Goal: Task Accomplishment & Management: Use online tool/utility

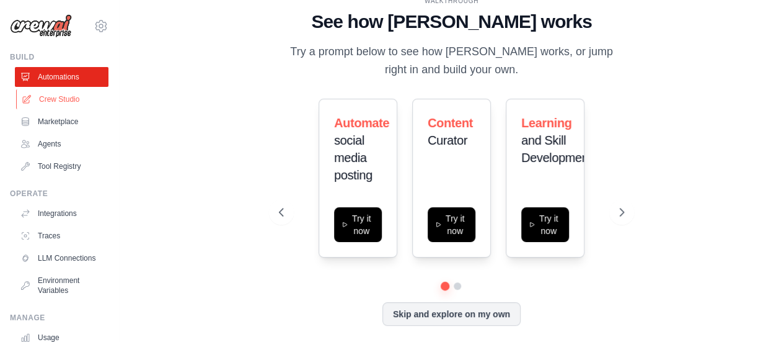
click at [79, 96] on link "Crew Studio" at bounding box center [63, 99] width 94 height 20
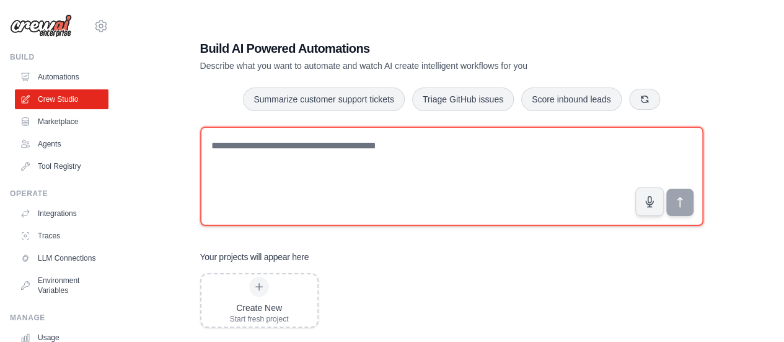
click at [243, 153] on textarea at bounding box center [451, 175] width 503 height 99
type textarea "*"
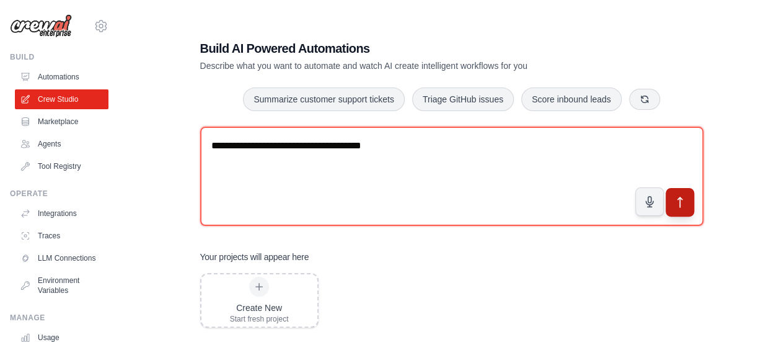
type textarea "**********"
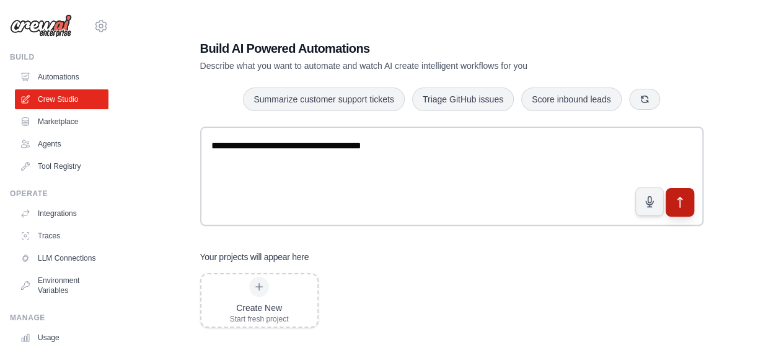
click at [674, 193] on button "submit" at bounding box center [679, 201] width 29 height 29
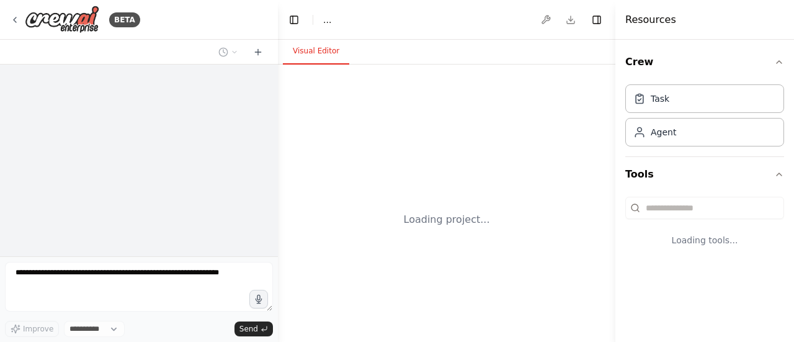
select select "****"
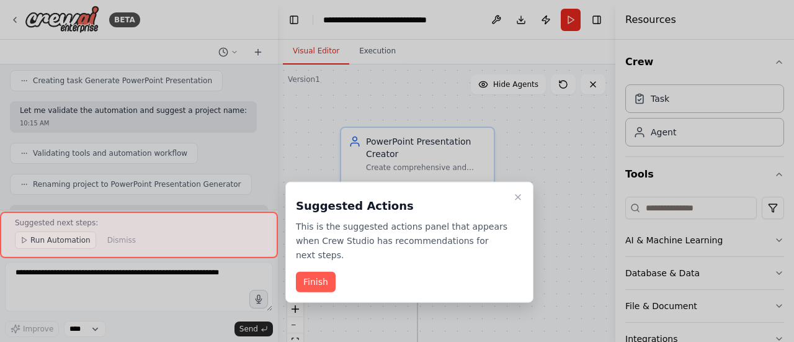
scroll to position [1291, 0]
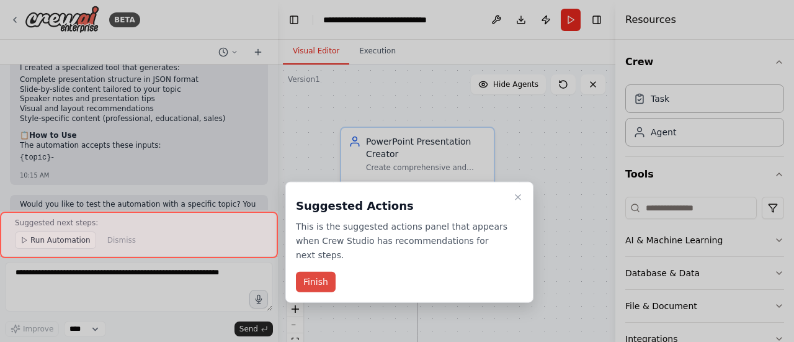
click at [322, 272] on button "Finish" at bounding box center [316, 282] width 40 height 20
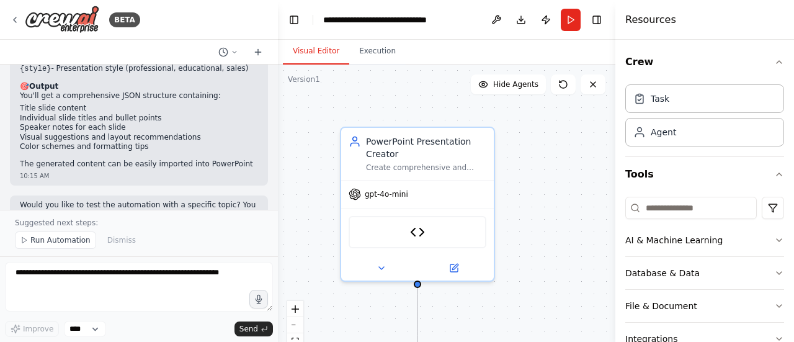
scroll to position [1645, 0]
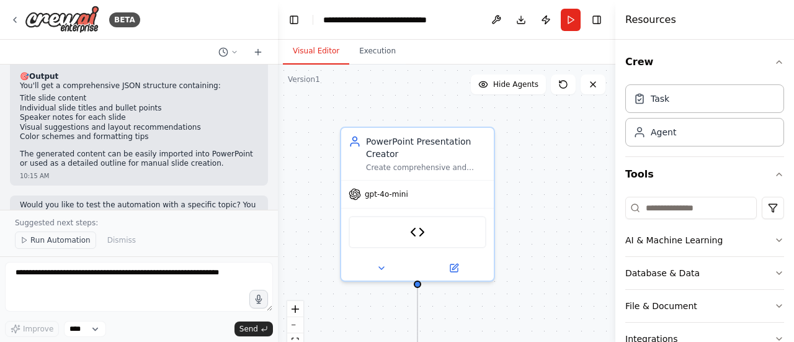
click at [76, 241] on span "Run Automation" at bounding box center [60, 240] width 60 height 10
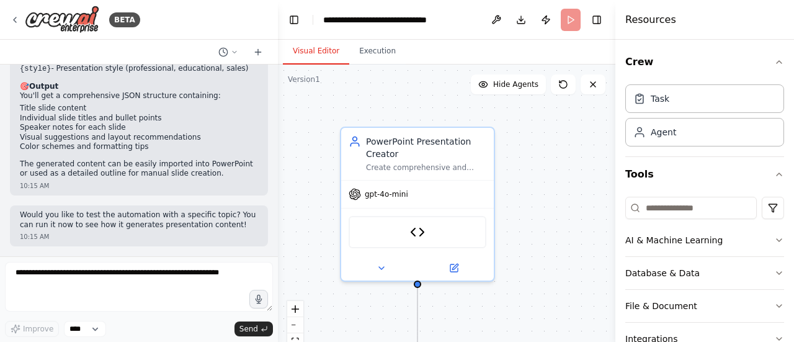
scroll to position [1598, 0]
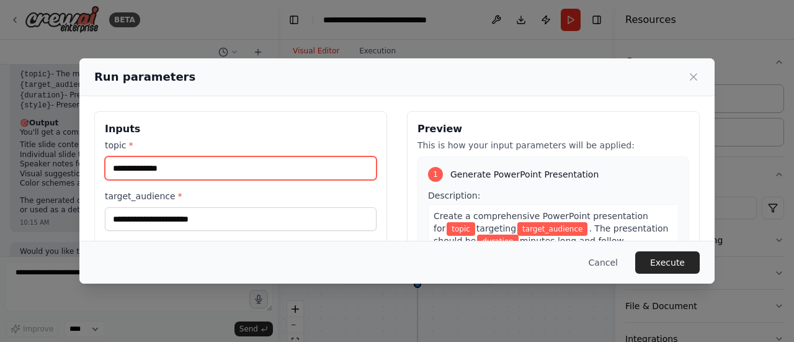
click at [169, 172] on input "topic *" at bounding box center [241, 168] width 272 height 24
type input "********"
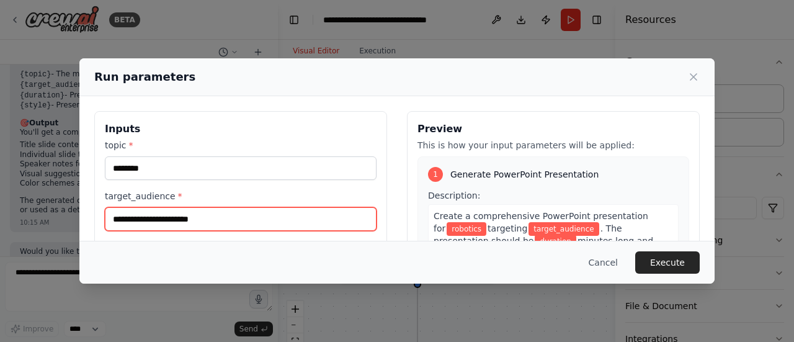
click at [214, 210] on input "target_audience *" at bounding box center [241, 219] width 272 height 24
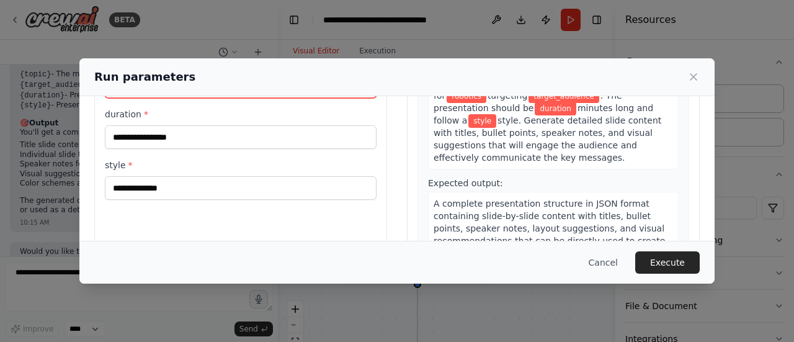
scroll to position [105, 0]
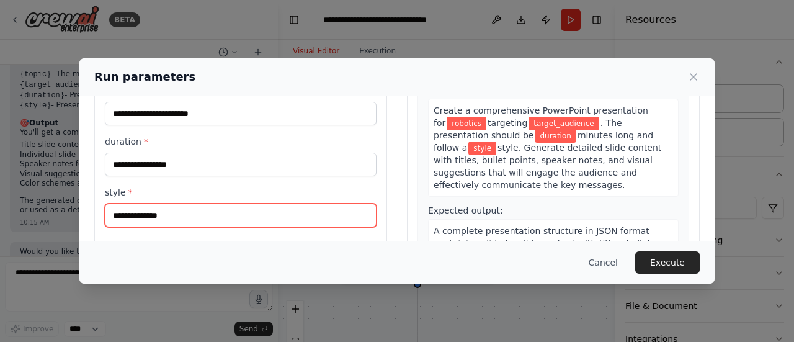
click at [321, 214] on input "style *" at bounding box center [241, 215] width 272 height 24
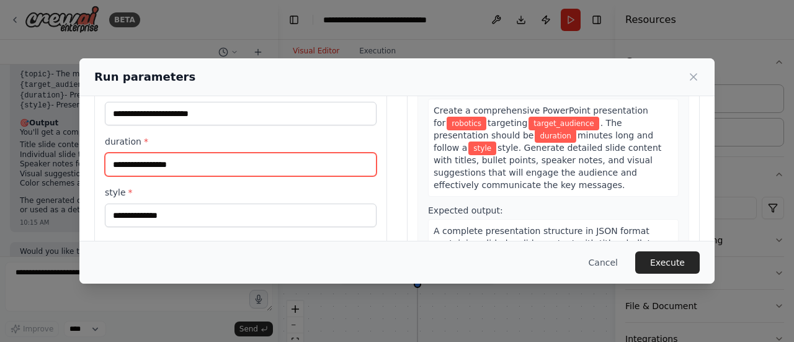
click at [242, 157] on input "duration *" at bounding box center [241, 165] width 272 height 24
type input "*"
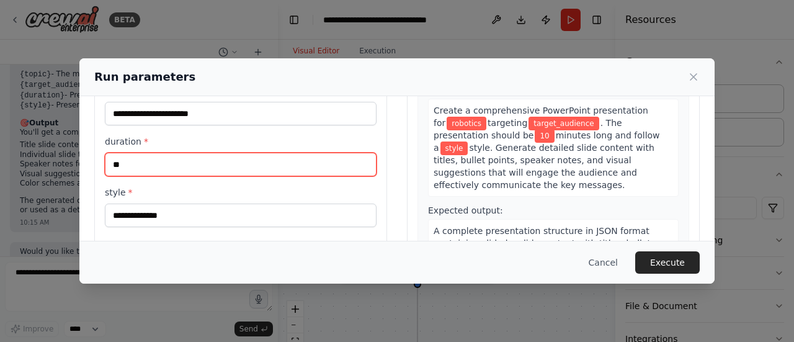
type input "**"
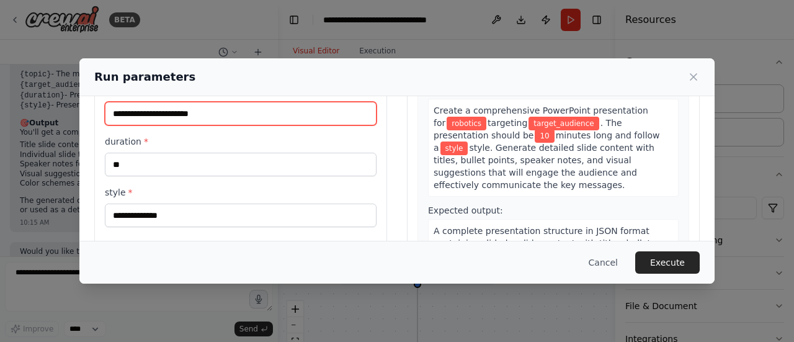
click at [169, 115] on input "target_audience *" at bounding box center [241, 114] width 272 height 24
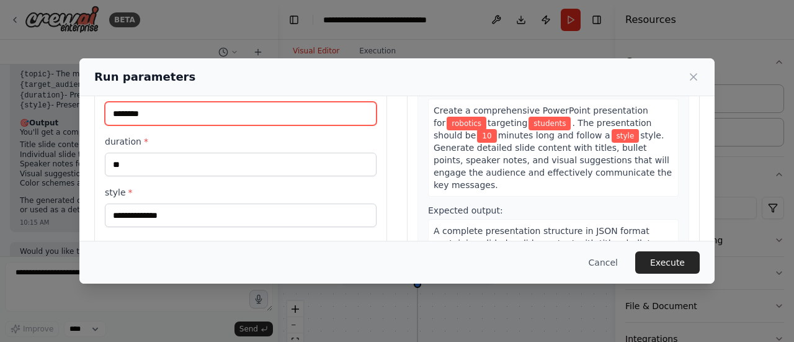
type input "********"
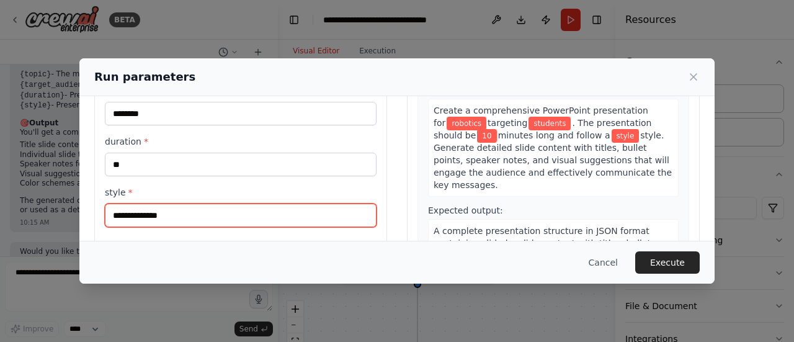
click at [214, 210] on input "style *" at bounding box center [241, 215] width 272 height 24
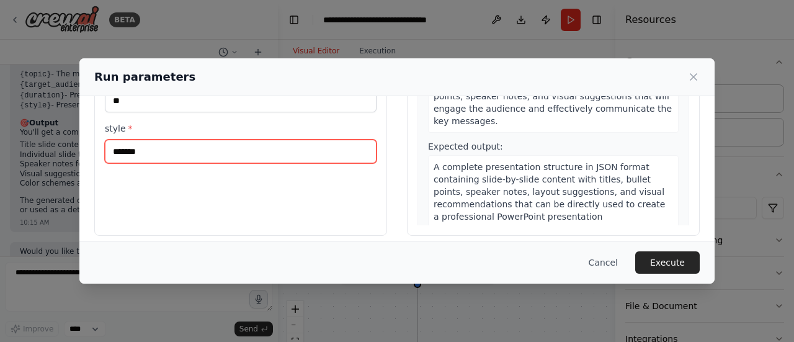
scroll to position [177, 0]
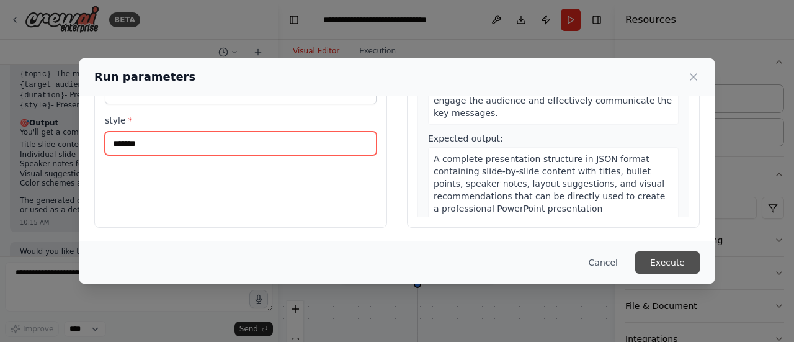
type input "*******"
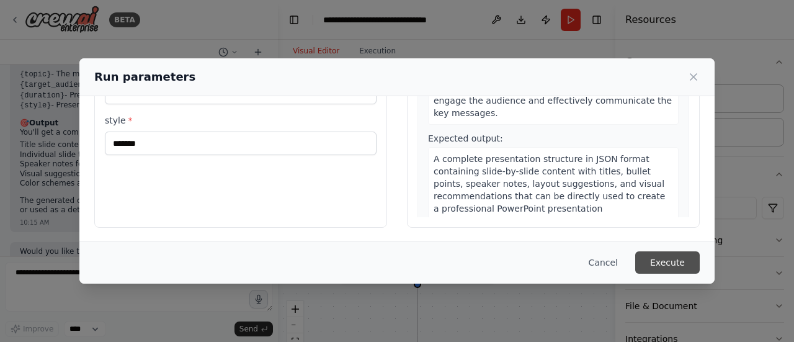
click at [657, 265] on button "Execute" at bounding box center [667, 262] width 64 height 22
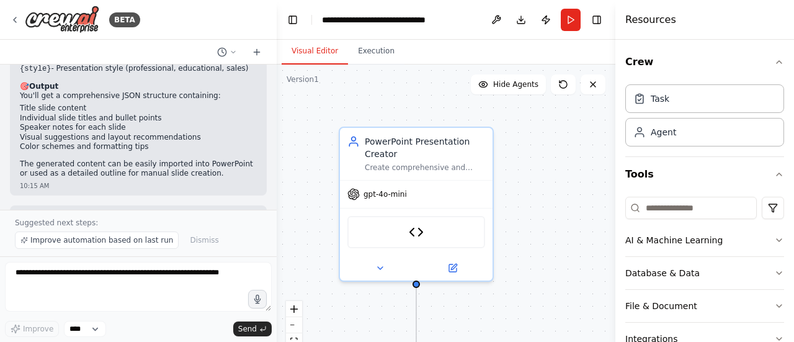
scroll to position [1645, 0]
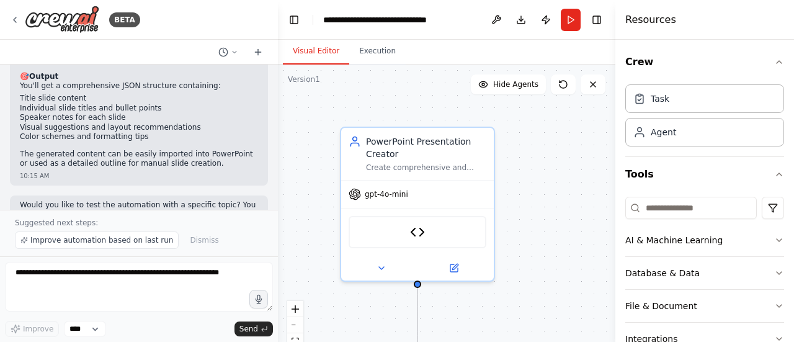
drag, startPoint x: 275, startPoint y: 195, endPoint x: 278, endPoint y: 203, distance: 9.0
click at [278, 203] on div "BETA give a prompt agent create a ppt on them 10:12 AM ▶ Thought process I'll h…" at bounding box center [397, 171] width 794 height 342
click at [506, 92] on button "Hide Agents" at bounding box center [508, 84] width 75 height 20
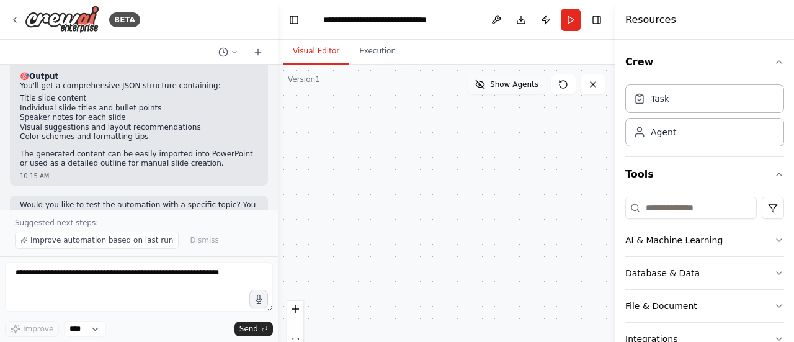
click at [506, 92] on button "Show Agents" at bounding box center [506, 84] width 78 height 20
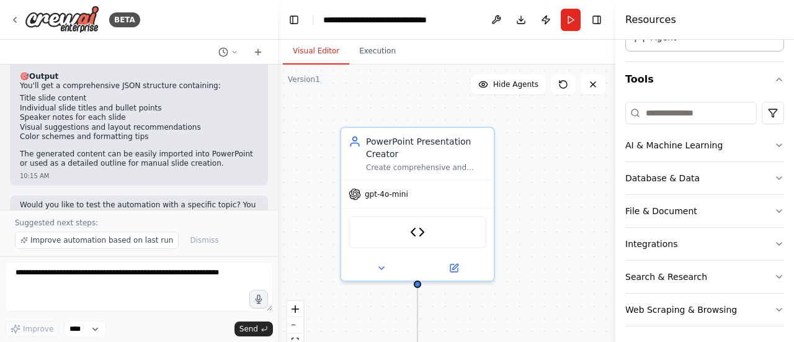
scroll to position [97, 0]
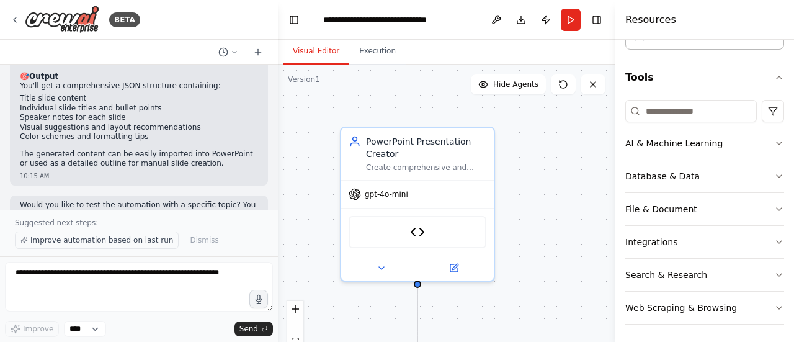
click at [114, 240] on span "Improve automation based on last run" at bounding box center [101, 240] width 143 height 10
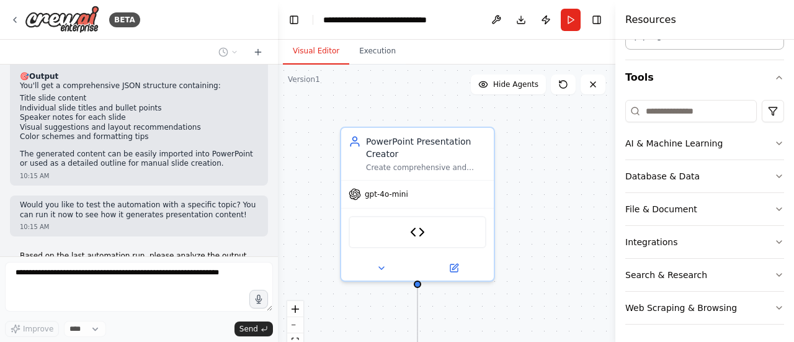
scroll to position [1691, 0]
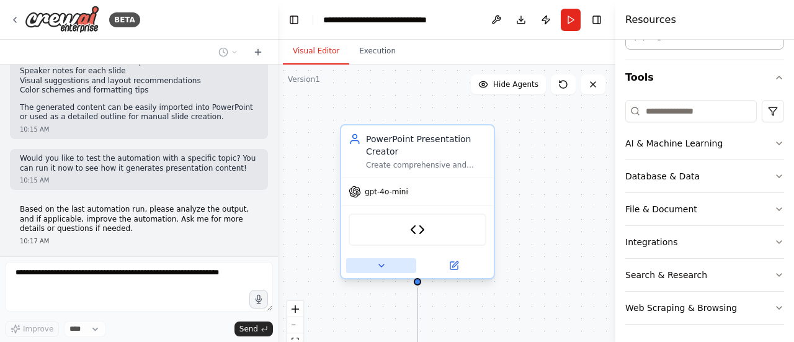
click at [386, 265] on button at bounding box center [381, 265] width 70 height 15
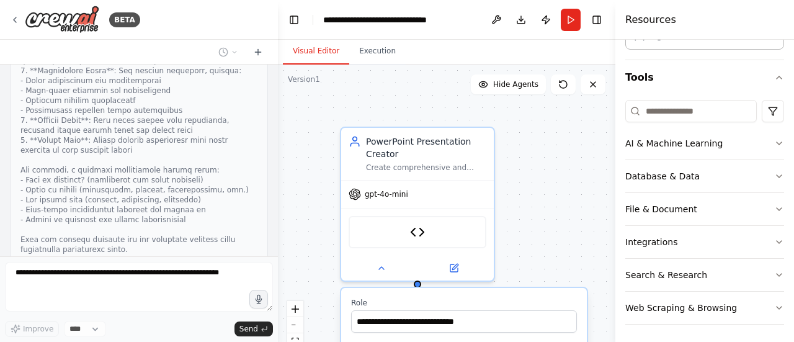
scroll to position [2324, 0]
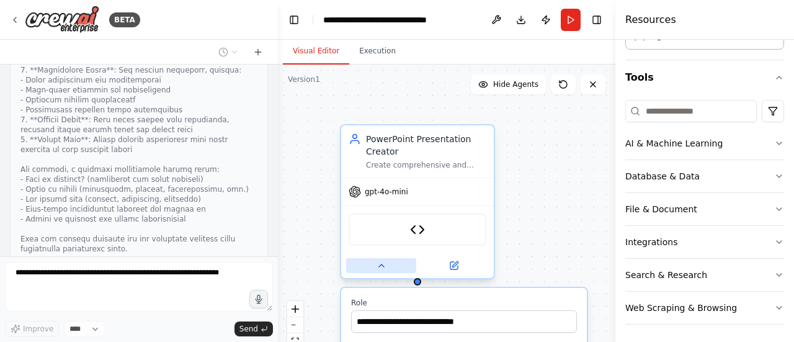
click at [379, 268] on icon at bounding box center [381, 265] width 10 height 10
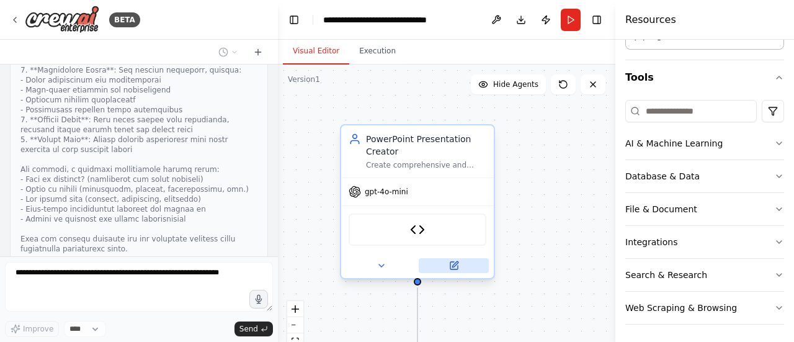
click at [453, 272] on button at bounding box center [453, 265] width 70 height 15
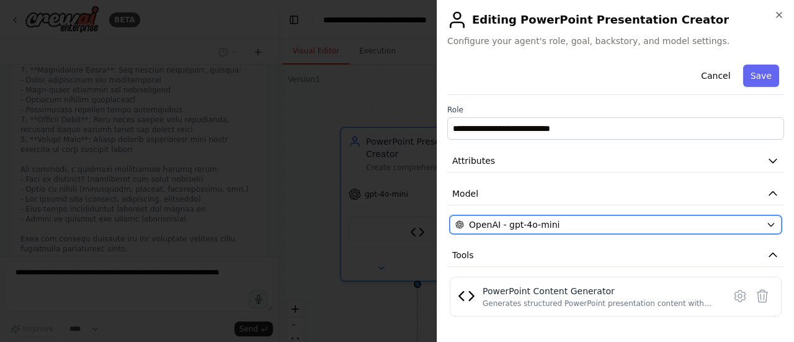
click at [563, 218] on div "OpenAI - gpt-4o-mini" at bounding box center [608, 224] width 306 height 12
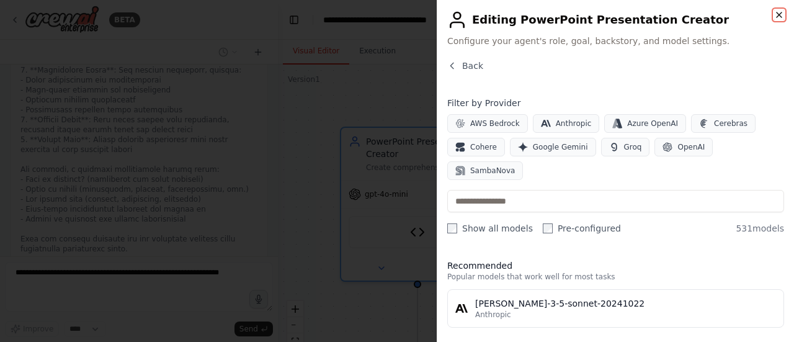
click at [776, 12] on icon "button" at bounding box center [779, 15] width 10 height 10
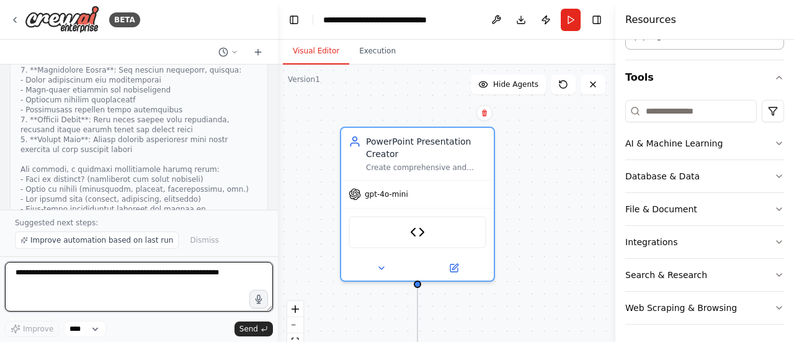
scroll to position [2338, 0]
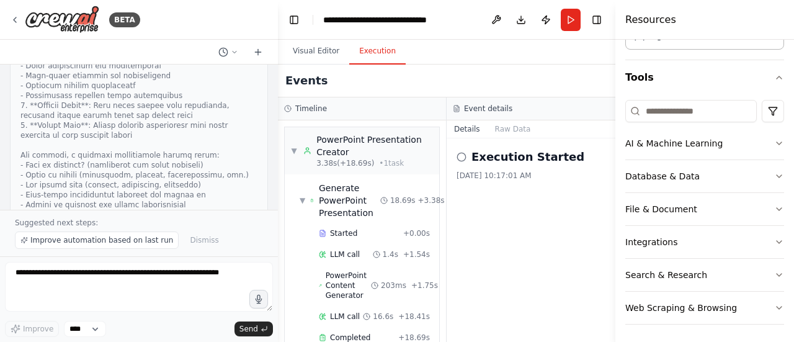
click at [366, 55] on button "Execution" at bounding box center [377, 51] width 56 height 26
click at [386, 148] on div "PowerPoint Presentation Creator" at bounding box center [374, 145] width 117 height 25
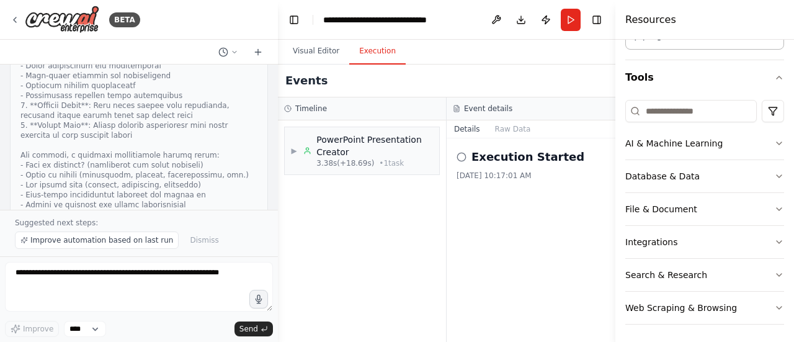
click at [454, 153] on div "Execution Started 8/31/2025, 10:17:01 AM" at bounding box center [530, 239] width 169 height 203
click at [401, 147] on div "PowerPoint Presentation Creator" at bounding box center [374, 145] width 117 height 25
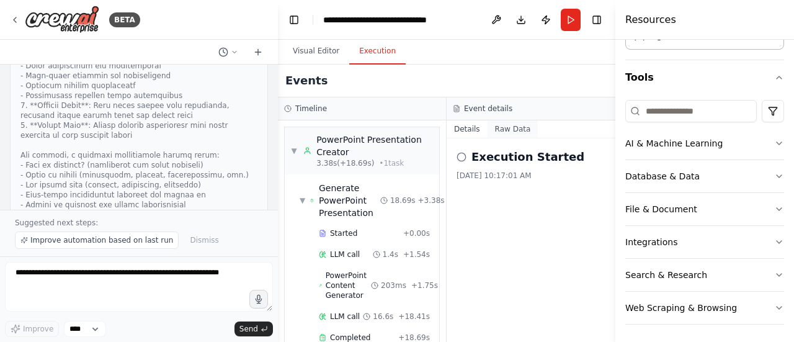
click at [497, 132] on button "Raw Data" at bounding box center [512, 128] width 51 height 17
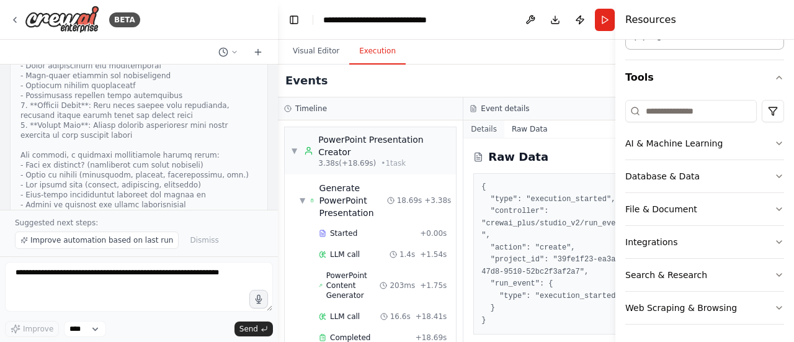
click at [469, 134] on button "Details" at bounding box center [483, 128] width 41 height 17
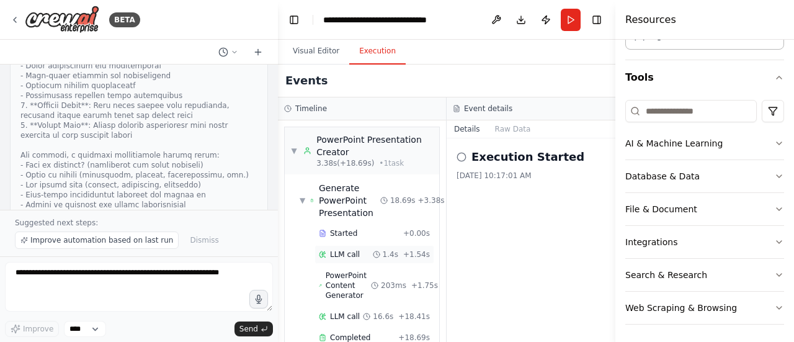
click at [378, 254] on icon at bounding box center [376, 253] width 7 height 7
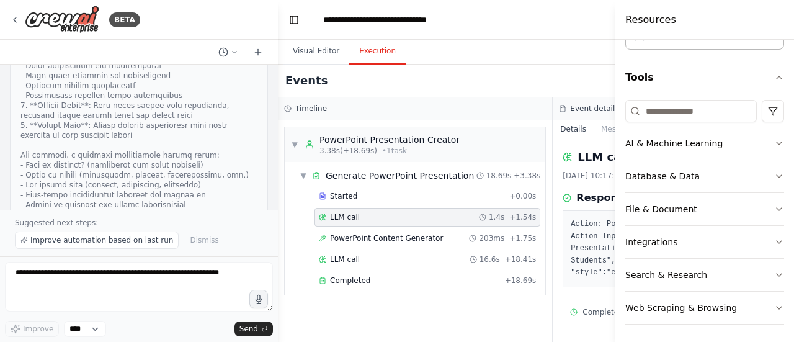
click at [626, 244] on button "Integrations" at bounding box center [704, 242] width 159 height 32
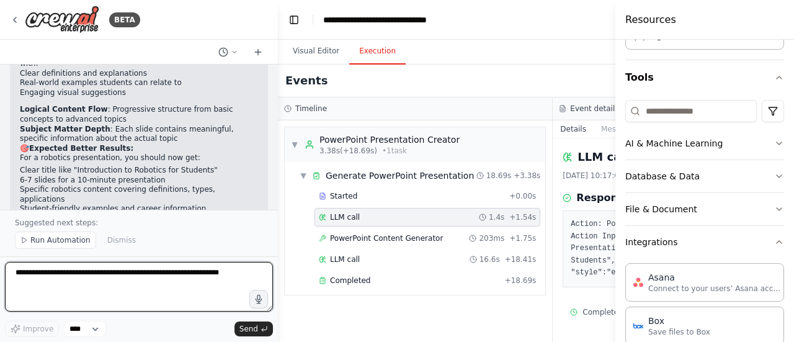
scroll to position [2749, 0]
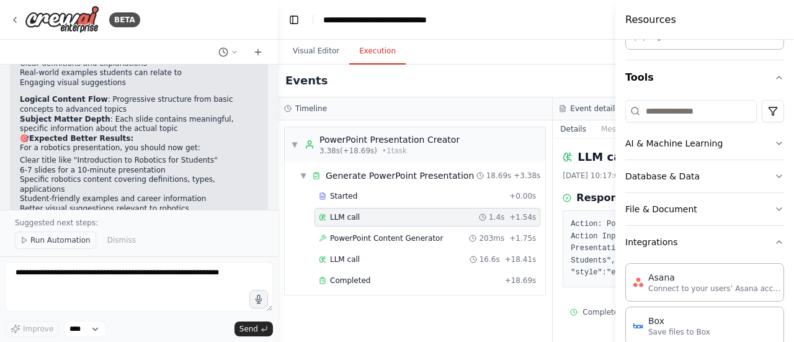
click at [31, 244] on span "Run Automation" at bounding box center [60, 240] width 60 height 10
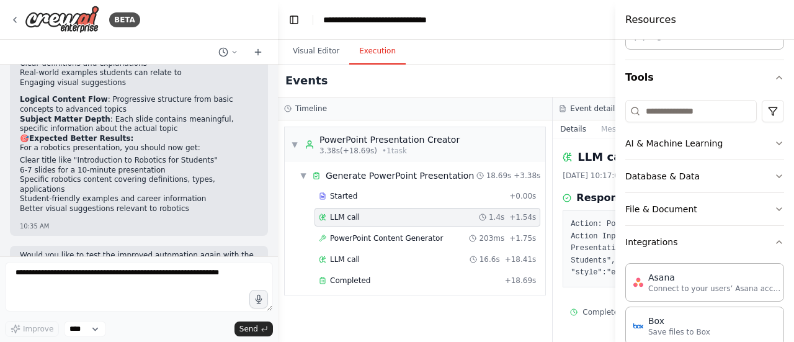
scroll to position [2703, 0]
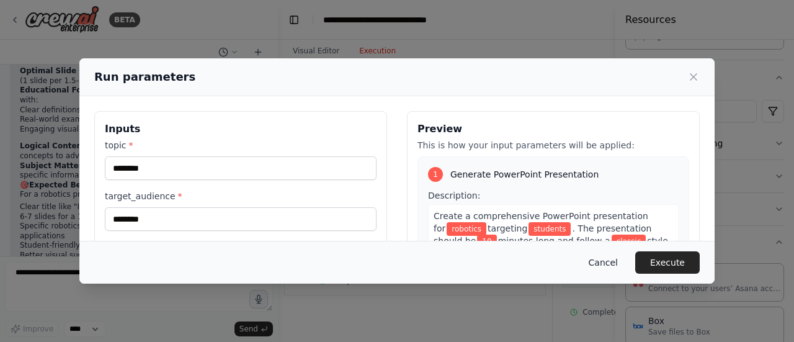
click at [616, 267] on button "Cancel" at bounding box center [602, 262] width 49 height 22
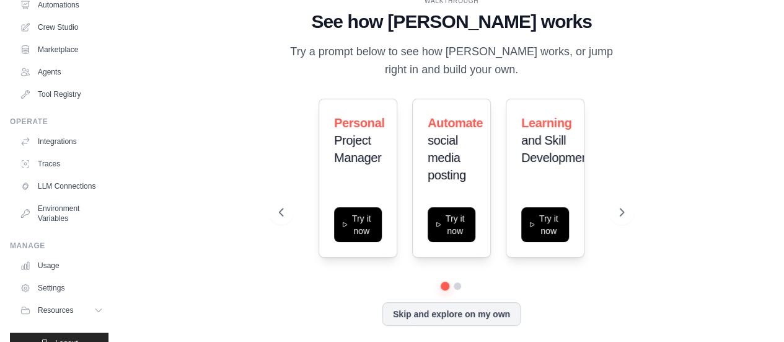
scroll to position [103, 0]
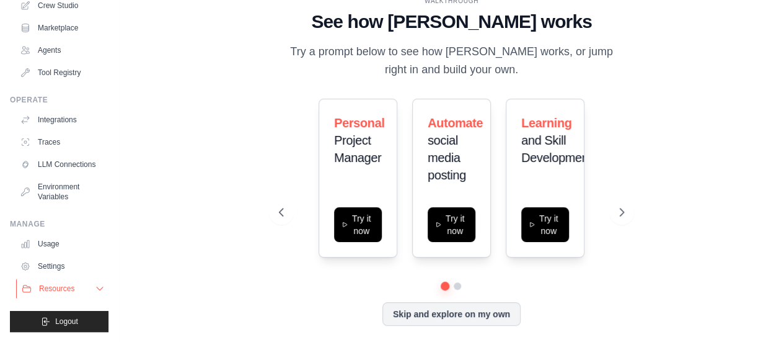
click at [70, 294] on button "Resources" at bounding box center [63, 288] width 94 height 20
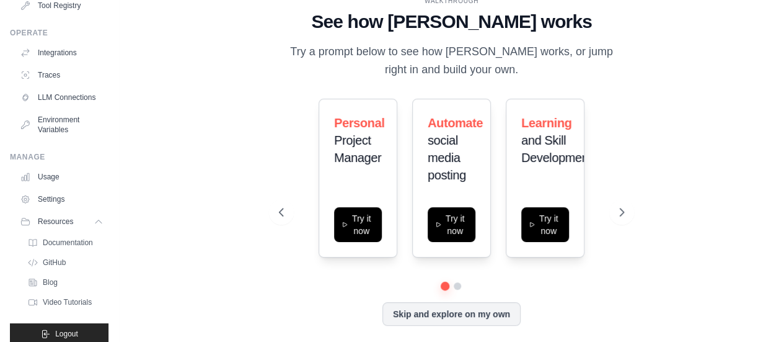
scroll to position [159, 0]
click at [63, 211] on link "Settings" at bounding box center [63, 201] width 94 height 20
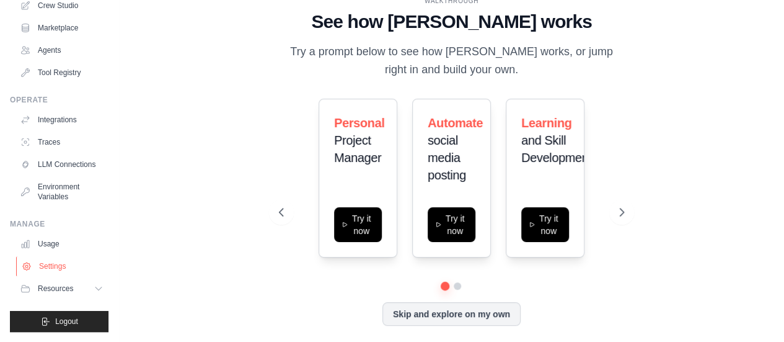
scroll to position [103, 0]
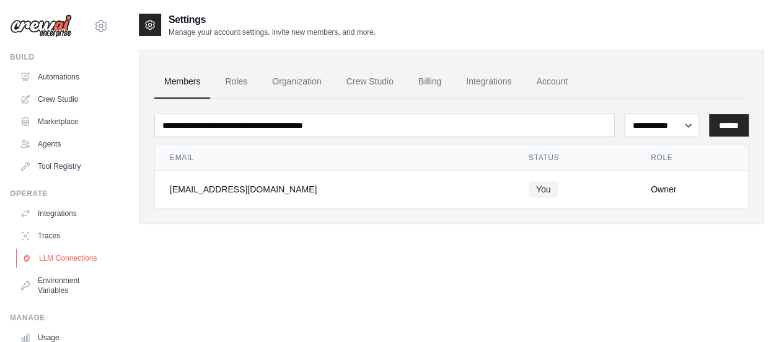
click at [76, 253] on link "LLM Connections" at bounding box center [63, 258] width 94 height 20
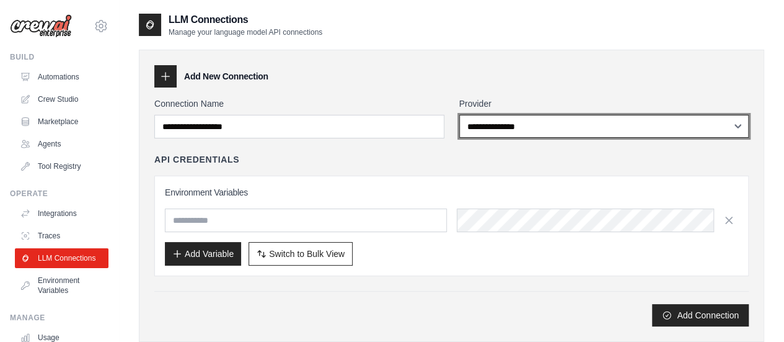
click at [486, 128] on select "**********" at bounding box center [604, 126] width 290 height 23
select select "******"
click at [459, 115] on select "**********" at bounding box center [604, 126] width 290 height 23
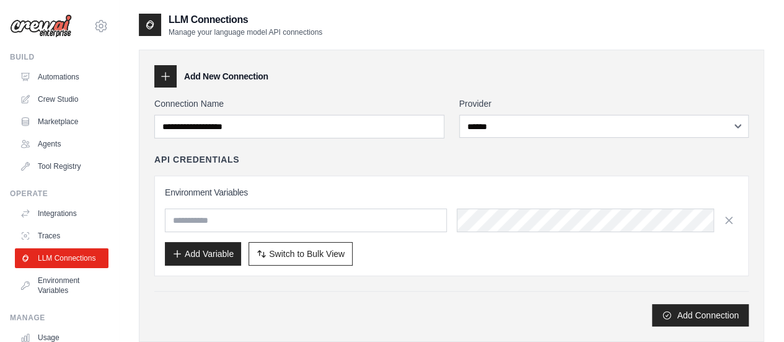
click at [422, 167] on div "API Credentials Environment Variables Add Variable Switch to Bulk View Switch t…" at bounding box center [451, 214] width 595 height 123
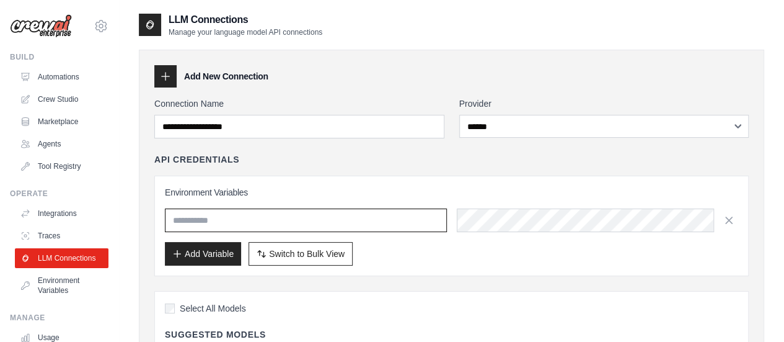
click at [388, 226] on input "text" at bounding box center [306, 220] width 282 height 24
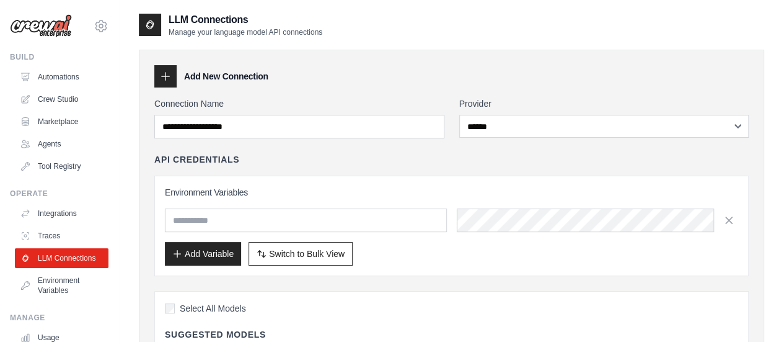
click at [427, 186] on h3 "Environment Variables" at bounding box center [451, 192] width 573 height 12
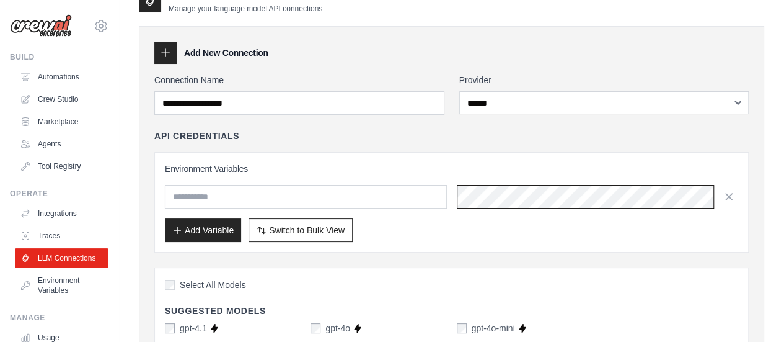
scroll to position [32, 0]
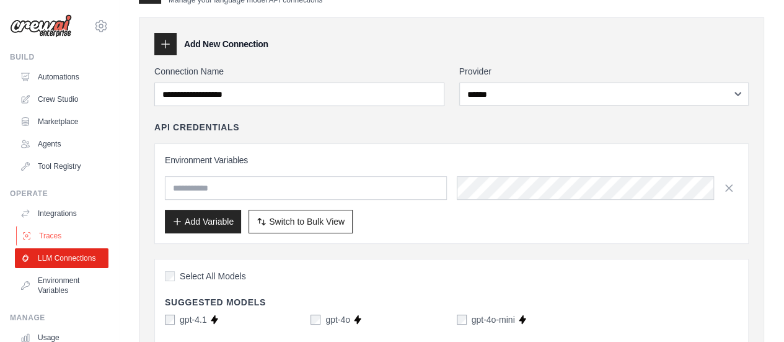
click at [67, 238] on link "Traces" at bounding box center [63, 236] width 94 height 20
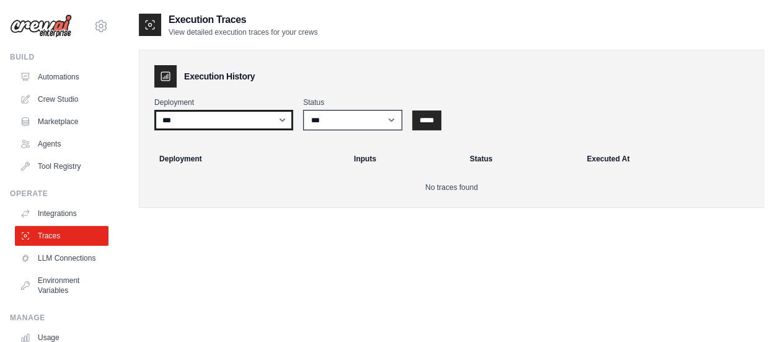
click at [200, 116] on select "***" at bounding box center [223, 120] width 139 height 20
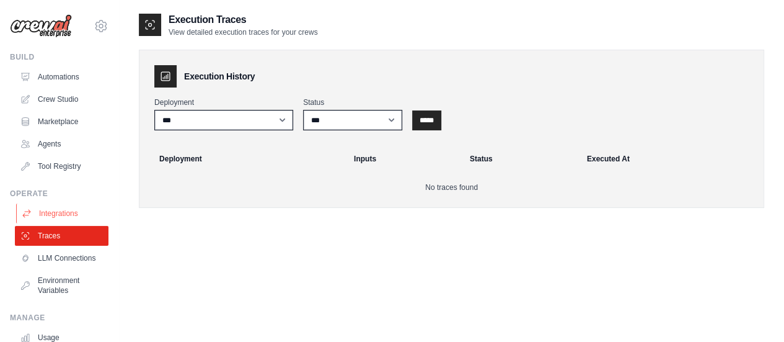
click at [84, 214] on link "Integrations" at bounding box center [63, 213] width 94 height 20
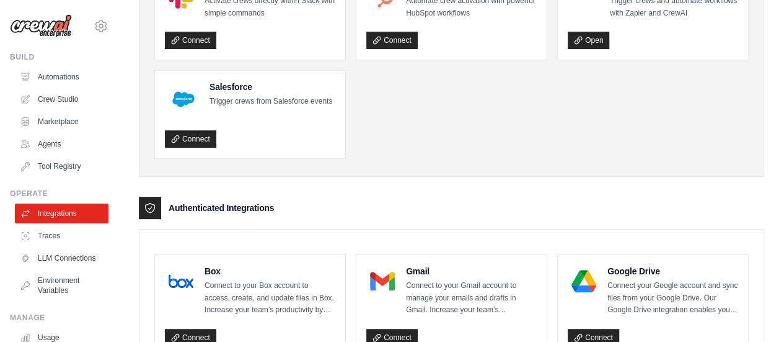
scroll to position [121, 0]
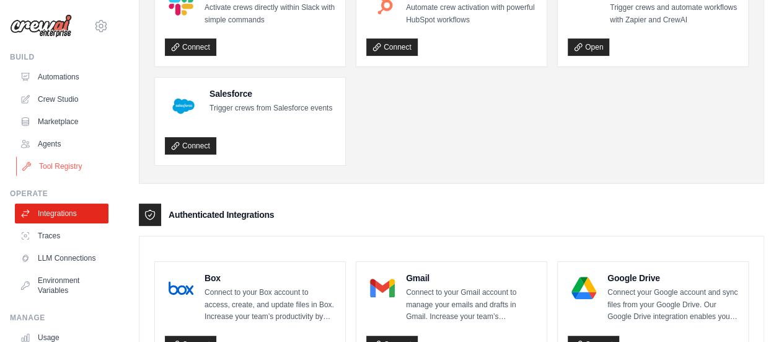
click at [76, 166] on link "Tool Registry" at bounding box center [63, 166] width 94 height 20
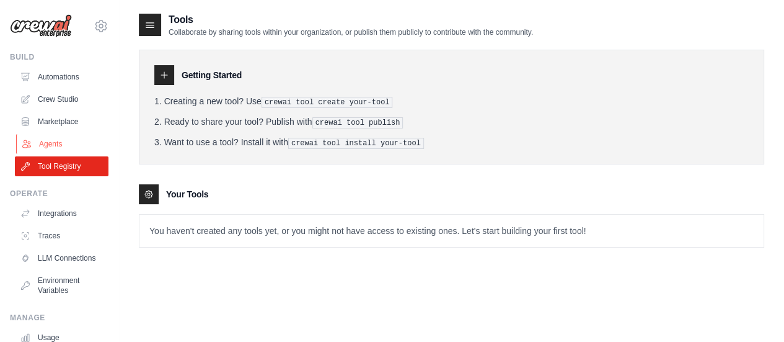
click at [69, 138] on link "Agents" at bounding box center [63, 144] width 94 height 20
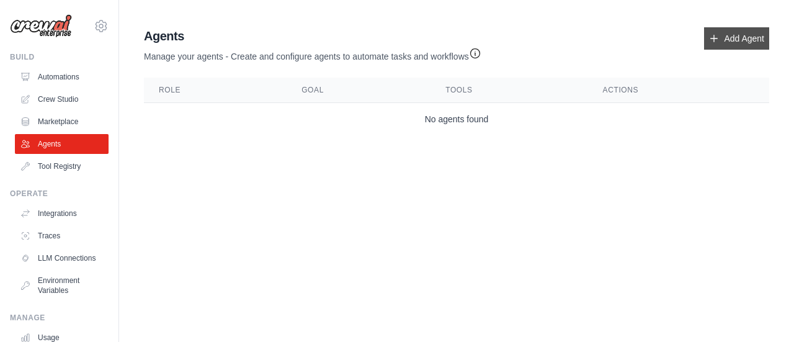
click at [720, 42] on link "Add Agent" at bounding box center [736, 38] width 65 height 22
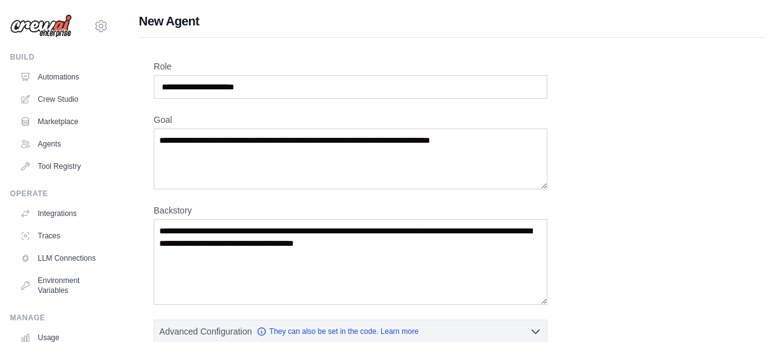
scroll to position [299, 0]
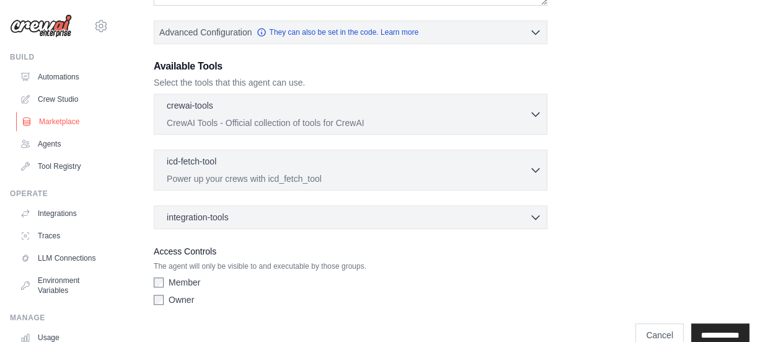
click at [72, 113] on link "Marketplace" at bounding box center [63, 122] width 94 height 20
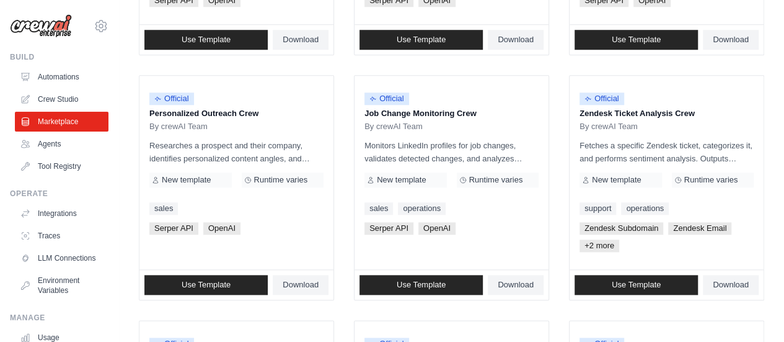
scroll to position [570, 0]
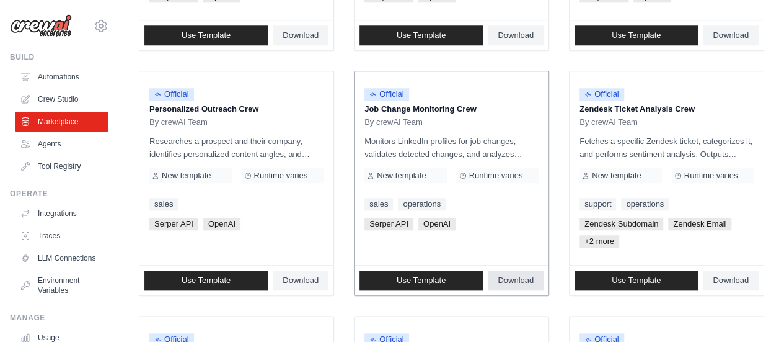
click at [528, 275] on span "Download" at bounding box center [516, 280] width 36 height 10
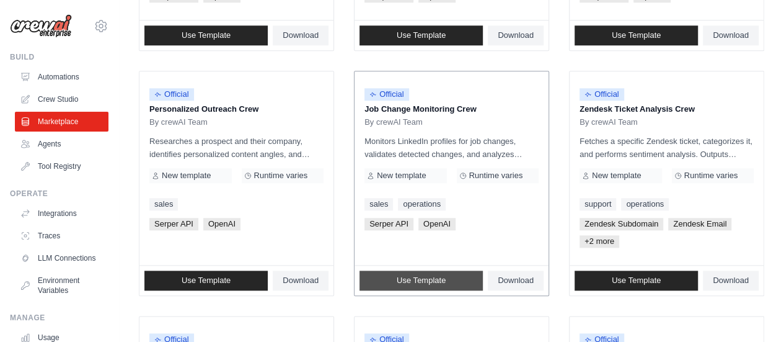
click at [461, 273] on link "Use Template" at bounding box center [421, 280] width 123 height 20
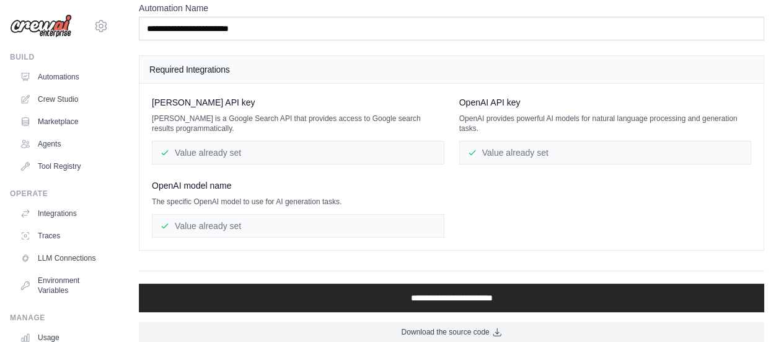
scroll to position [87, 0]
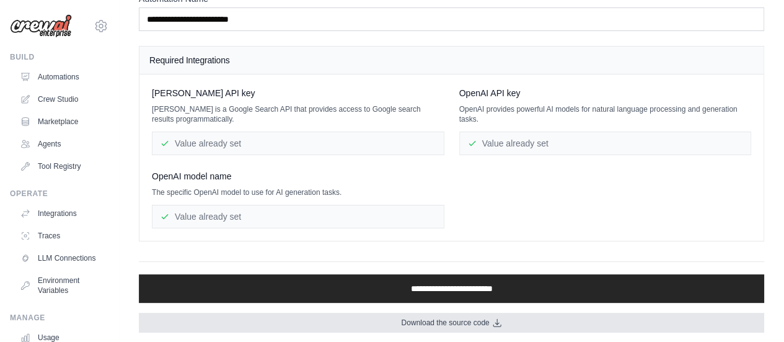
click at [505, 316] on link "Download the source code" at bounding box center [452, 322] width 626 height 20
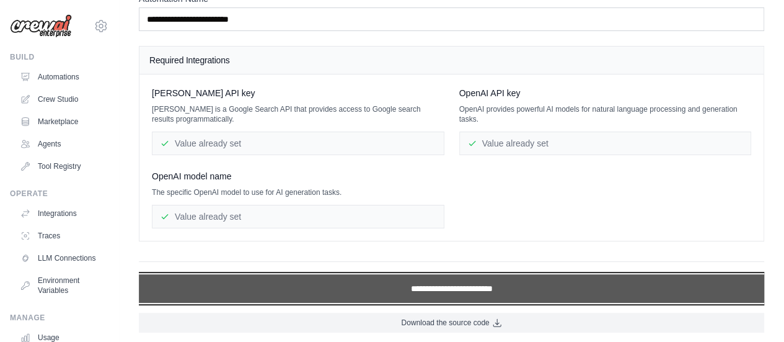
click at [498, 281] on input "**********" at bounding box center [452, 288] width 626 height 29
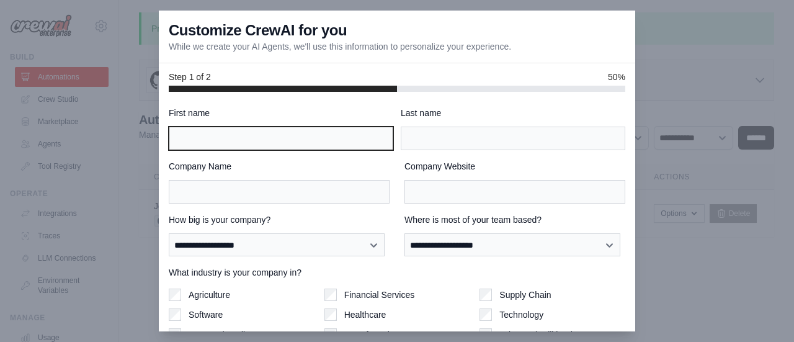
click at [278, 139] on input "First name" at bounding box center [281, 138] width 224 height 24
type input "******"
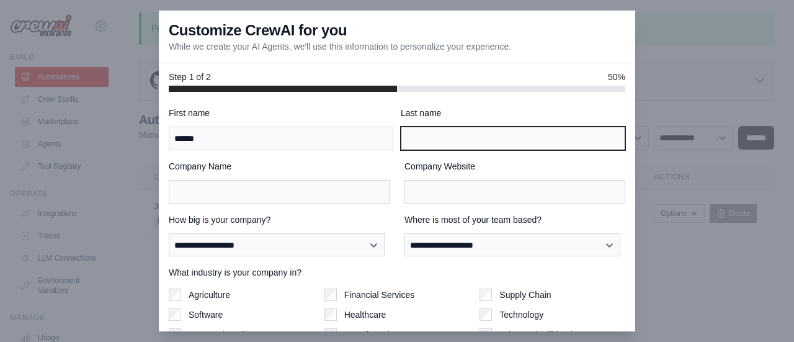
type input "*****"
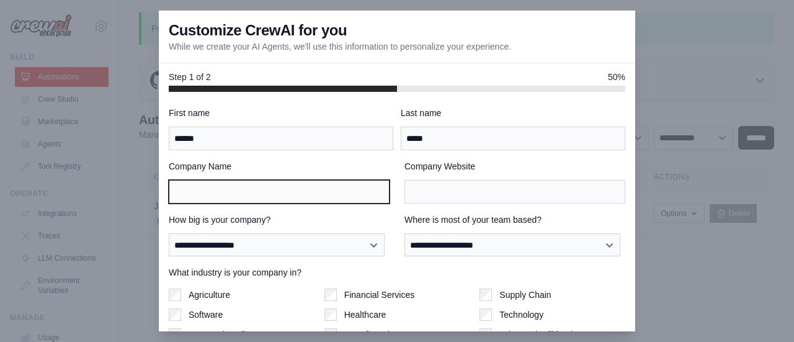
click at [319, 185] on input "Company Name" at bounding box center [279, 192] width 221 height 24
type input "*******"
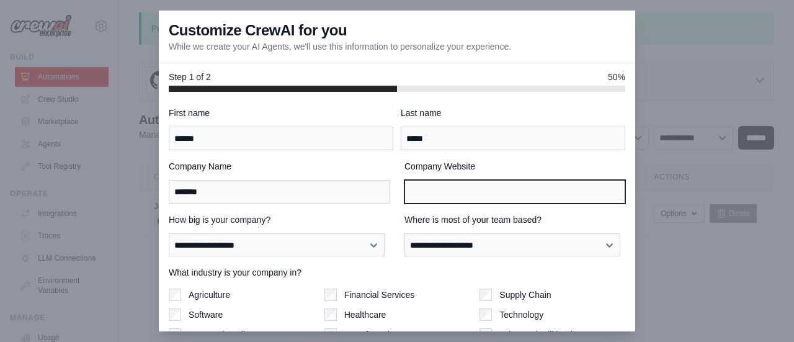
click at [428, 192] on input "Company Website" at bounding box center [514, 192] width 221 height 24
type input "**********"
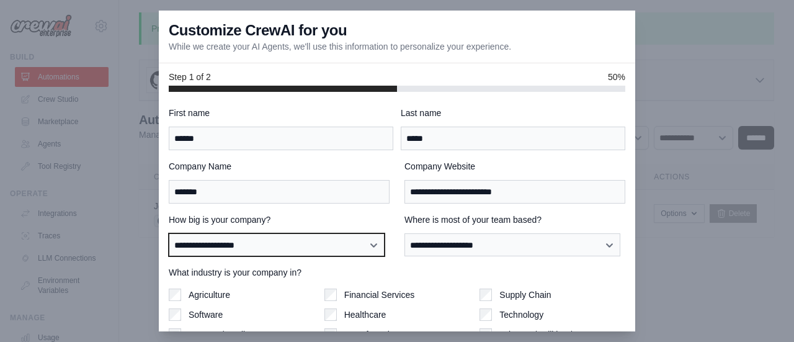
click at [285, 238] on select "**********" at bounding box center [277, 244] width 216 height 23
select select "**********"
click at [169, 233] on select "**********" at bounding box center [277, 244] width 216 height 23
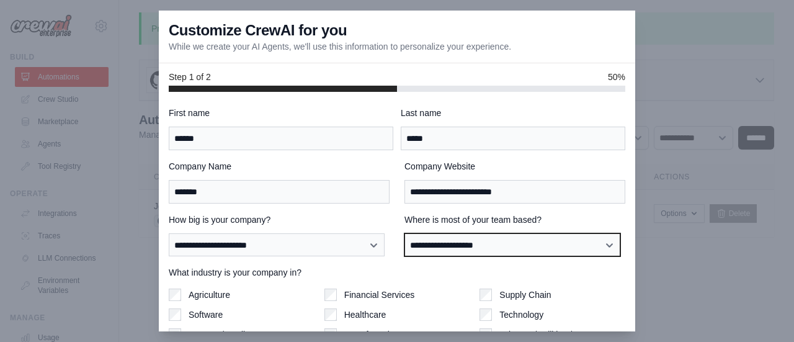
click at [457, 237] on select "**********" at bounding box center [512, 244] width 216 height 23
select select "**********"
click at [404, 233] on select "**********" at bounding box center [512, 244] width 216 height 23
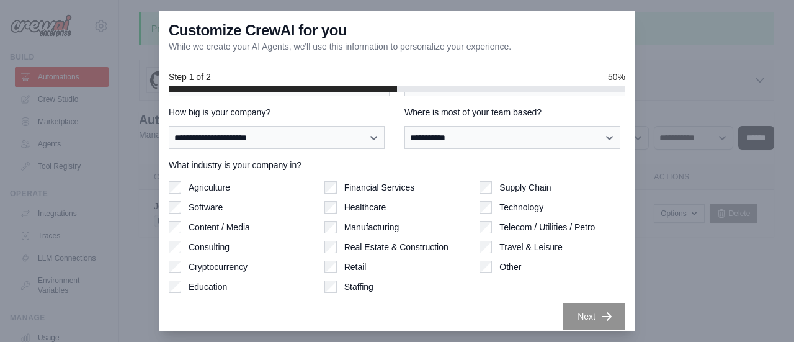
scroll to position [115, 0]
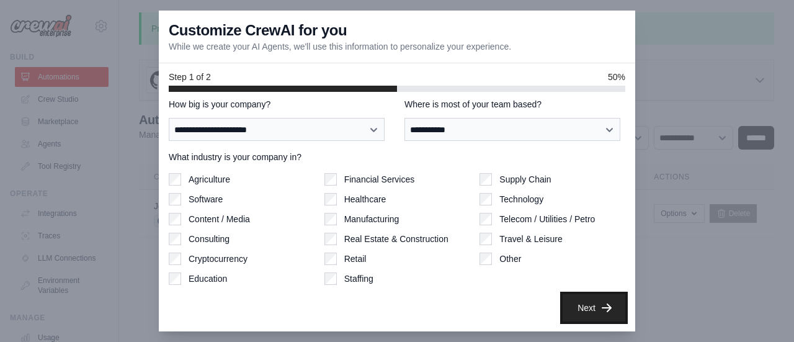
click at [573, 306] on button "Next" at bounding box center [593, 307] width 63 height 27
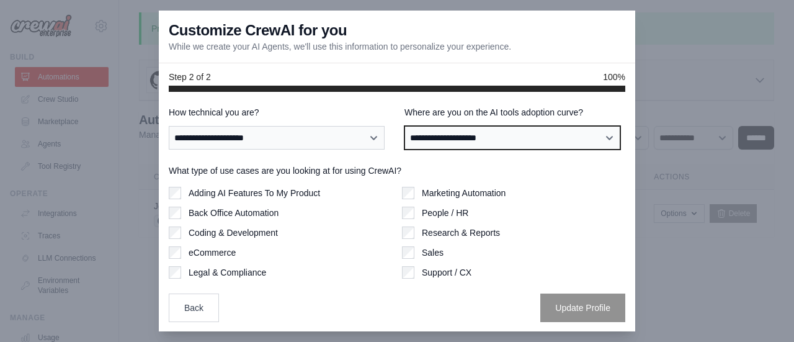
click at [468, 146] on select "**********" at bounding box center [512, 137] width 216 height 23
select select "**********"
click at [404, 126] on select "**********" at bounding box center [512, 137] width 216 height 23
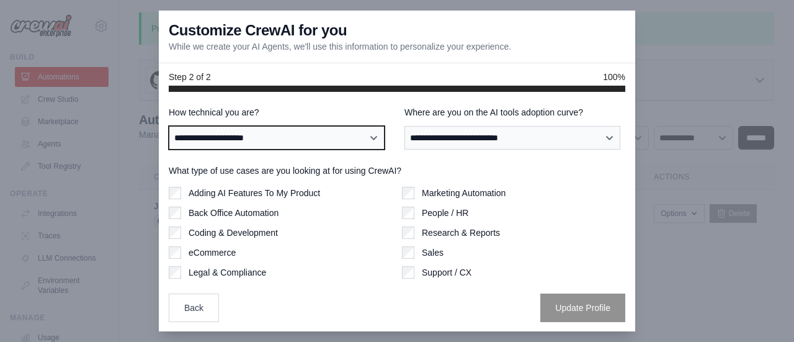
drag, startPoint x: 316, startPoint y: 137, endPoint x: 264, endPoint y: 174, distance: 63.6
click at [264, 174] on div "**********" at bounding box center [397, 184] width 456 height 273
select select "**********"
click at [169, 126] on select "**********" at bounding box center [277, 137] width 216 height 23
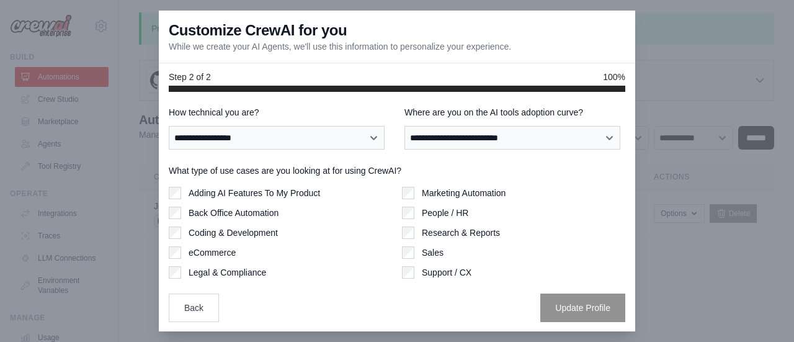
click at [274, 191] on label "Adding AI Features To My Product" at bounding box center [253, 193] width 131 height 12
click at [244, 229] on label "Coding & Development" at bounding box center [232, 232] width 89 height 12
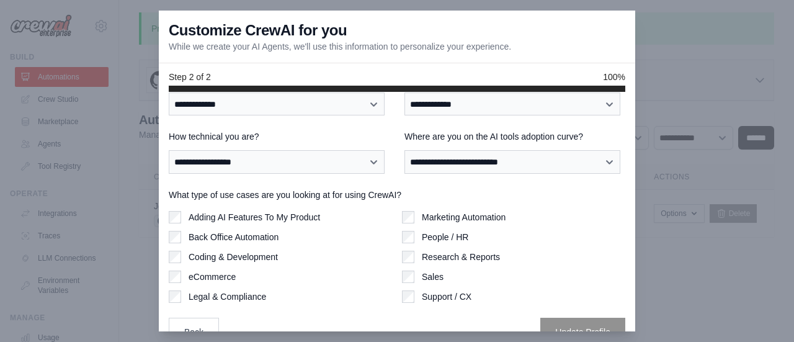
scroll to position [0, 0]
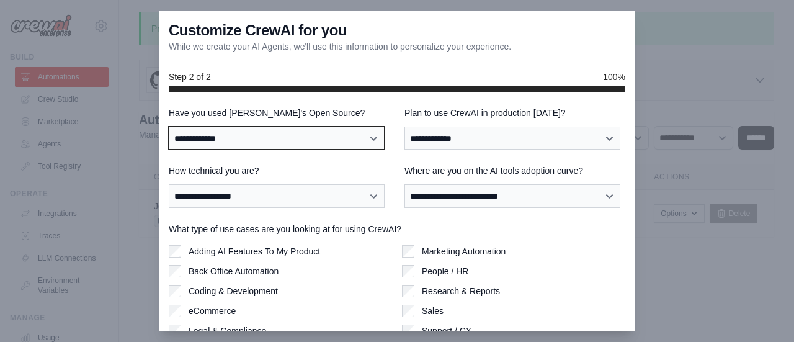
click at [326, 137] on select "**********" at bounding box center [277, 137] width 216 height 23
select select "**"
click at [169, 126] on select "**********" at bounding box center [277, 137] width 216 height 23
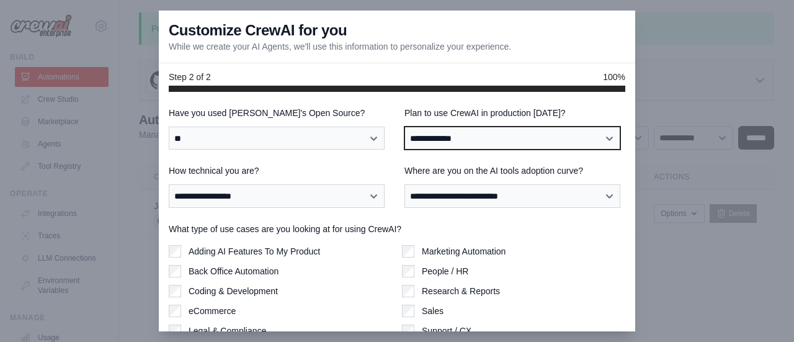
click at [573, 138] on select "**********" at bounding box center [512, 137] width 216 height 23
select select "*****"
click at [404, 126] on select "**********" at bounding box center [512, 137] width 216 height 23
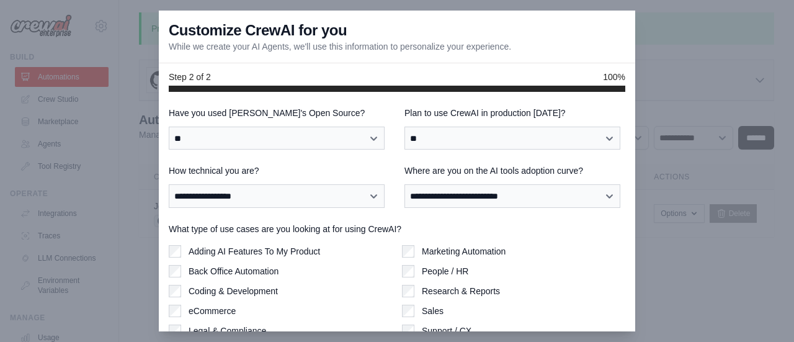
scroll to position [58, 0]
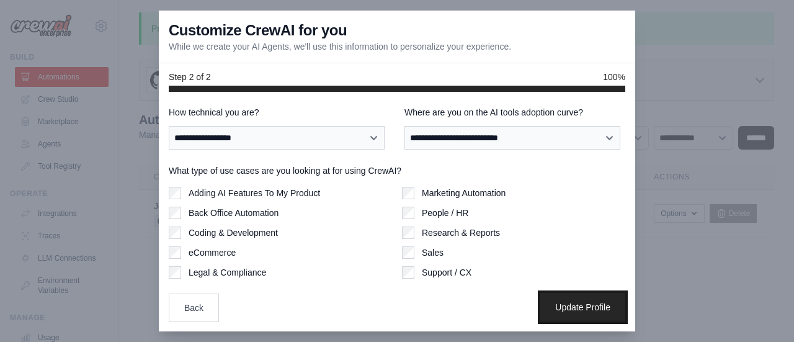
click at [582, 307] on button "Update Profile" at bounding box center [582, 307] width 85 height 29
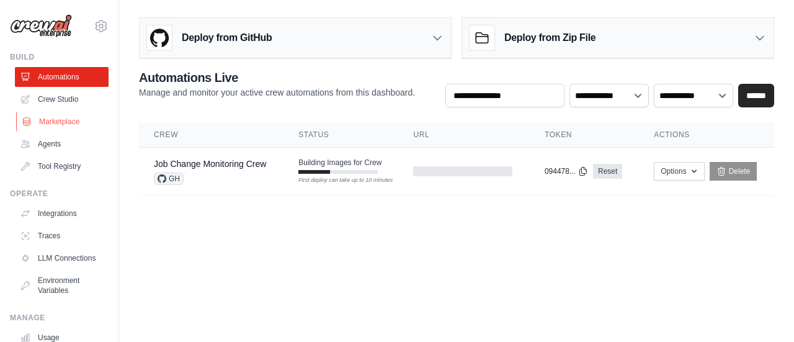
click at [53, 121] on link "Marketplace" at bounding box center [63, 122] width 94 height 20
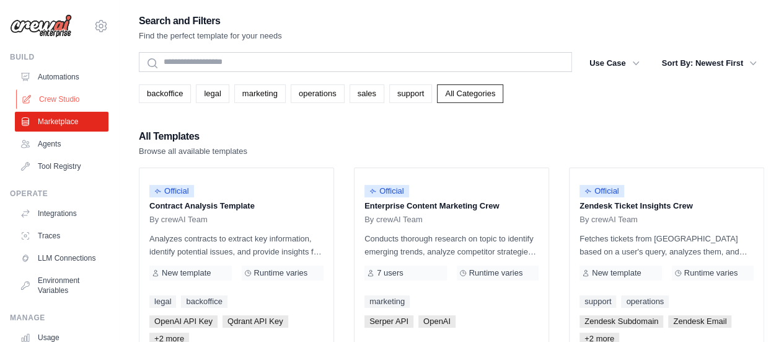
click at [63, 106] on link "Crew Studio" at bounding box center [63, 99] width 94 height 20
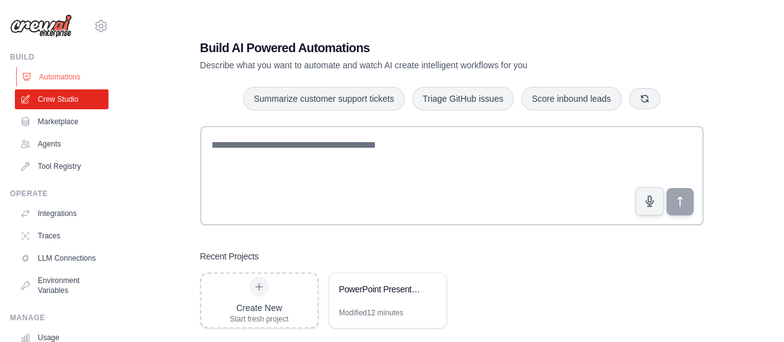
click at [53, 81] on link "Automations" at bounding box center [63, 77] width 94 height 20
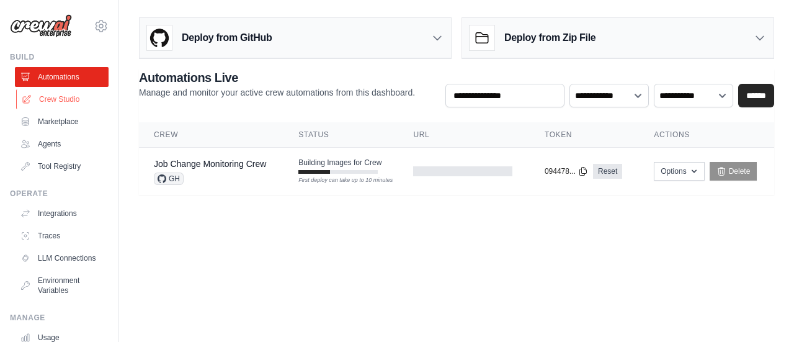
click at [69, 99] on link "Crew Studio" at bounding box center [63, 99] width 94 height 20
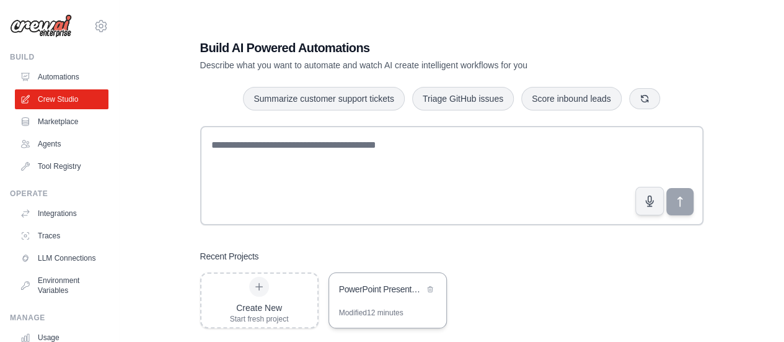
click at [378, 291] on div "PowerPoint Presentation Generator" at bounding box center [381, 289] width 85 height 12
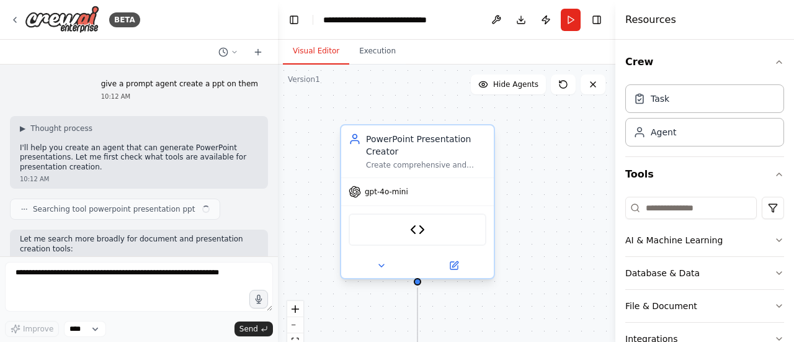
scroll to position [2291, 0]
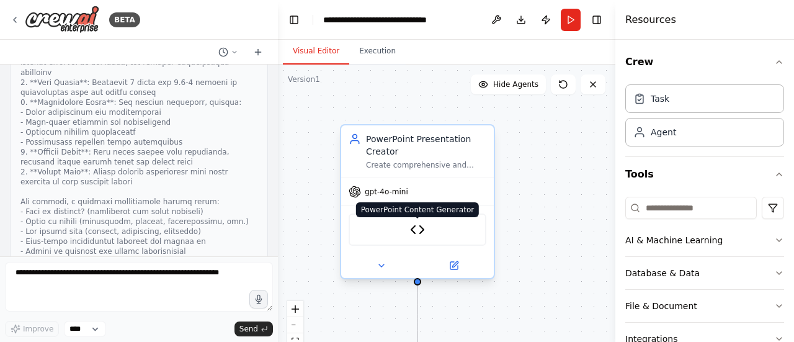
click at [415, 234] on img at bounding box center [417, 229] width 15 height 15
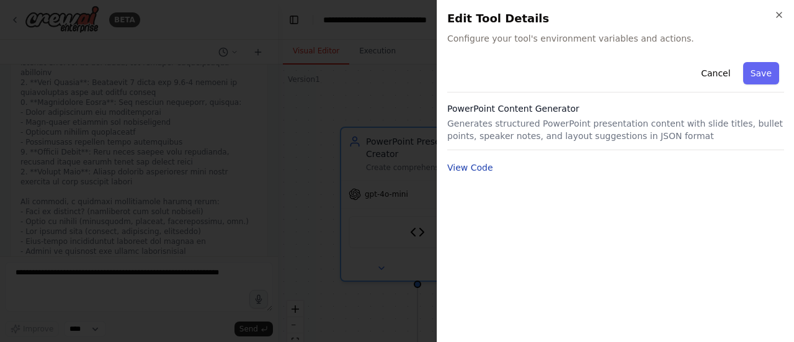
click at [486, 168] on button "View Code" at bounding box center [470, 167] width 46 height 12
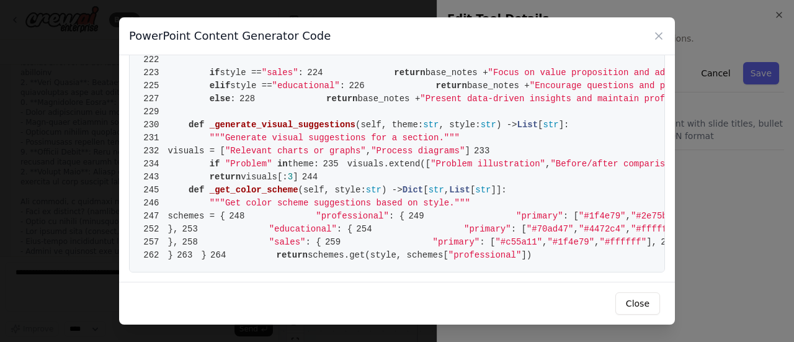
scroll to position [3259, 0]
click at [650, 303] on button "Close" at bounding box center [637, 303] width 45 height 22
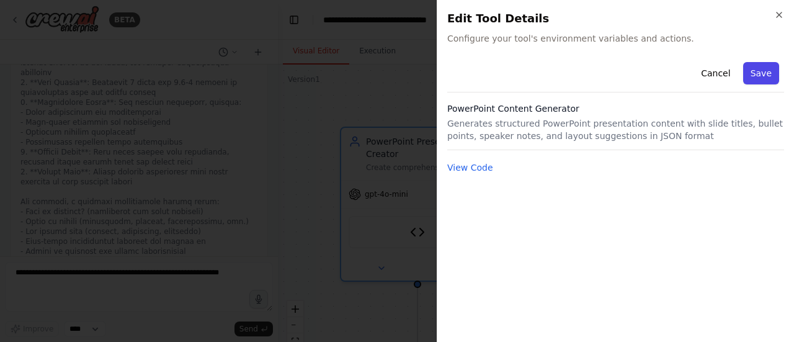
click at [761, 73] on button "Save" at bounding box center [761, 73] width 36 height 22
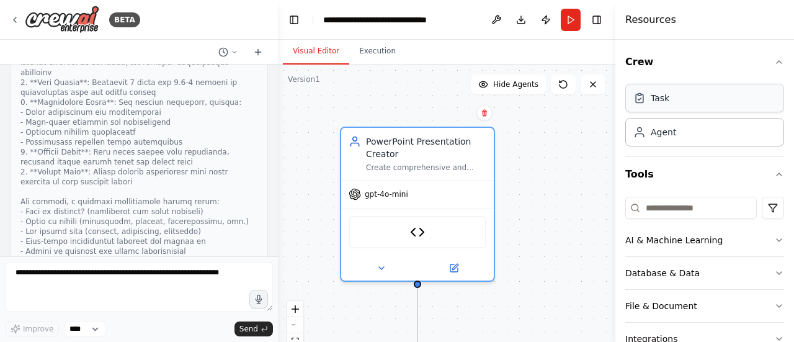
click at [722, 92] on div "Task" at bounding box center [704, 98] width 159 height 29
click at [699, 97] on div "Task" at bounding box center [704, 98] width 159 height 29
click at [658, 141] on div "Agent" at bounding box center [704, 131] width 159 height 29
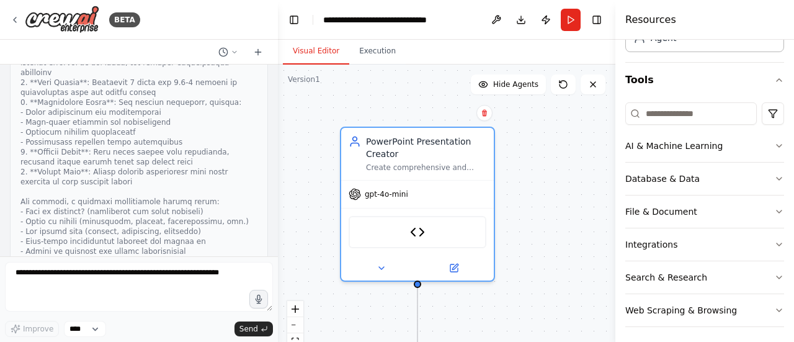
scroll to position [97, 0]
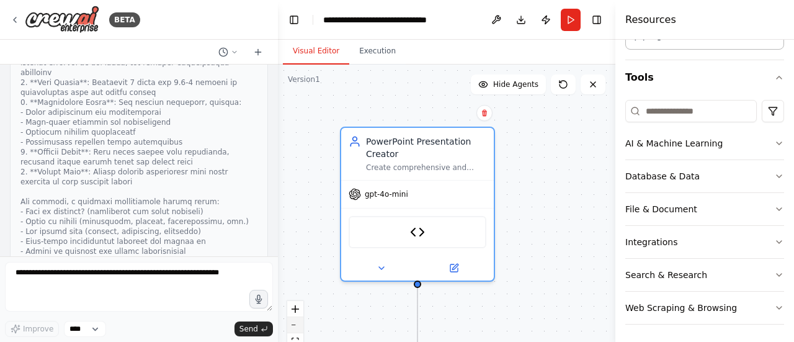
click at [296, 324] on icon "zoom out" at bounding box center [294, 324] width 7 height 1
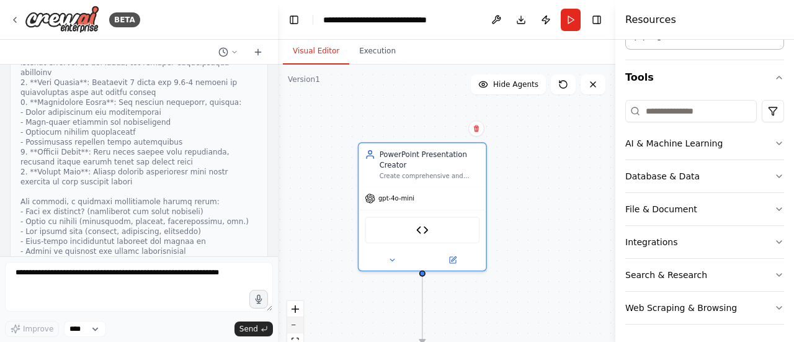
click at [296, 324] on icon "zoom out" at bounding box center [294, 324] width 7 height 1
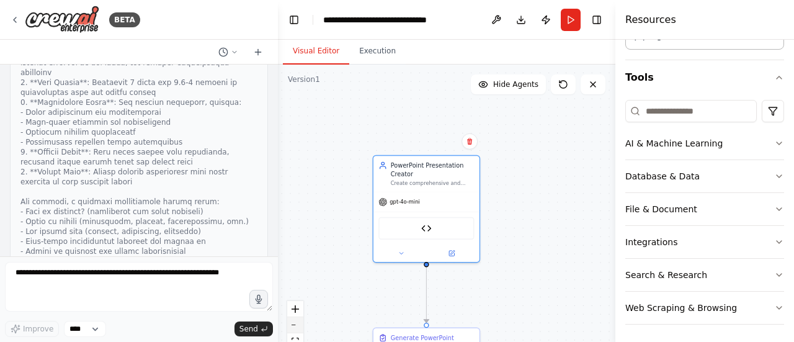
click at [296, 324] on icon "zoom out" at bounding box center [294, 324] width 7 height 1
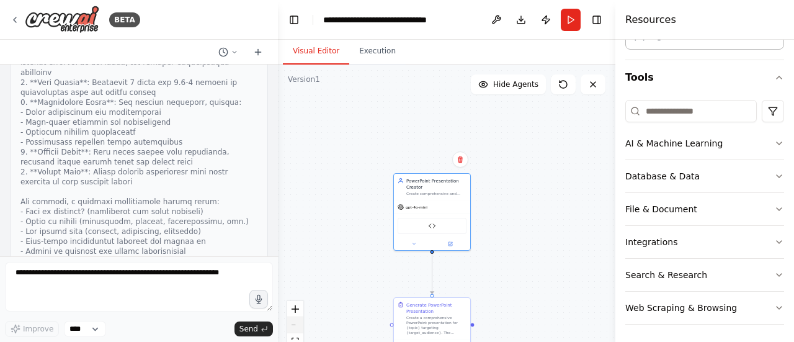
click at [296, 324] on div "React Flow controls" at bounding box center [295, 333] width 16 height 64
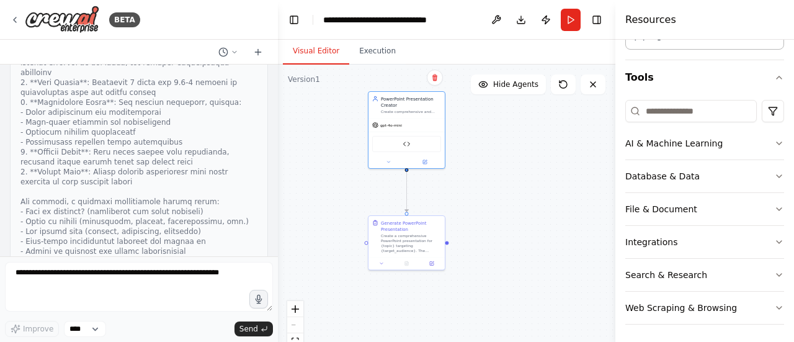
drag, startPoint x: 554, startPoint y: 263, endPoint x: 528, endPoint y: 177, distance: 90.6
click at [528, 177] on div ".deletable-edge-delete-btn { width: 20px; height: 20px; border: 0px solid #ffff…" at bounding box center [446, 219] width 337 height 310
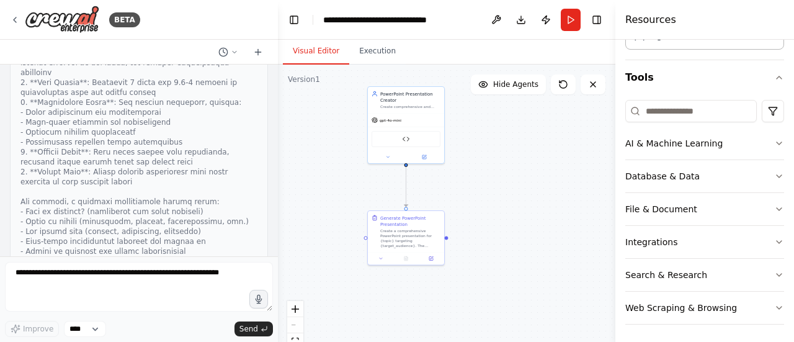
click at [528, 177] on div ".deletable-edge-delete-btn { width: 20px; height: 20px; border: 0px solid #ffff…" at bounding box center [446, 219] width 337 height 310
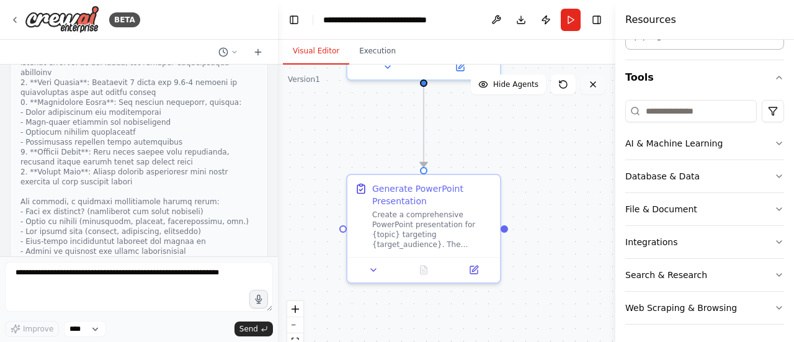
drag, startPoint x: 454, startPoint y: 161, endPoint x: 593, endPoint y: 91, distance: 156.1
click at [593, 91] on div "Version 1 Show Tools Hide Agents .deletable-edge-delete-btn { width: 20px; heig…" at bounding box center [446, 219] width 337 height 310
click at [482, 265] on button at bounding box center [473, 267] width 43 height 15
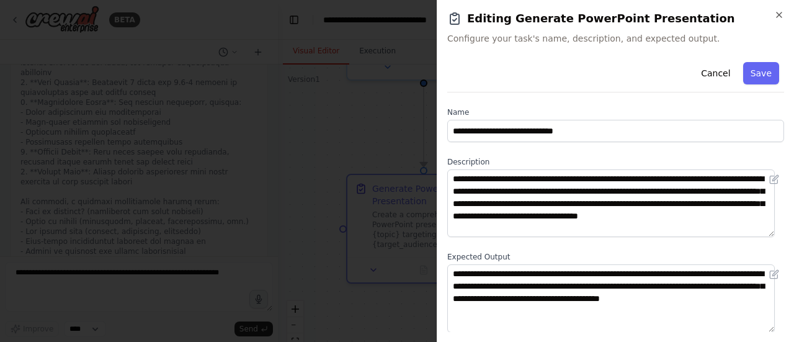
scroll to position [79, 0]
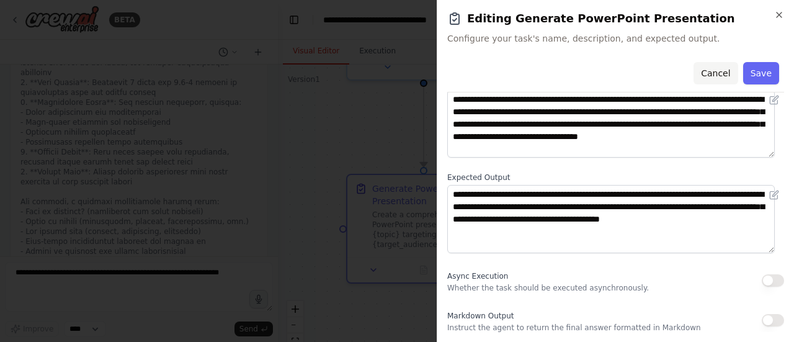
click at [703, 74] on button "Cancel" at bounding box center [715, 73] width 44 height 22
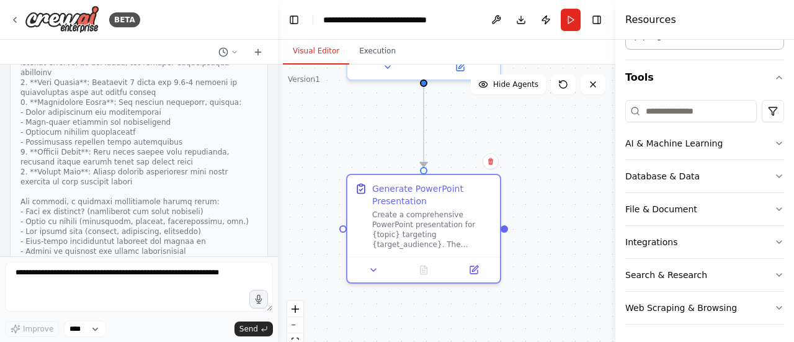
scroll to position [0, 0]
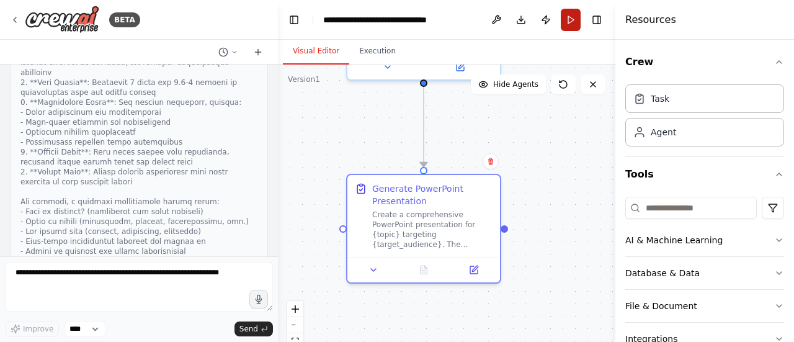
click at [578, 20] on button "Run" at bounding box center [570, 20] width 20 height 22
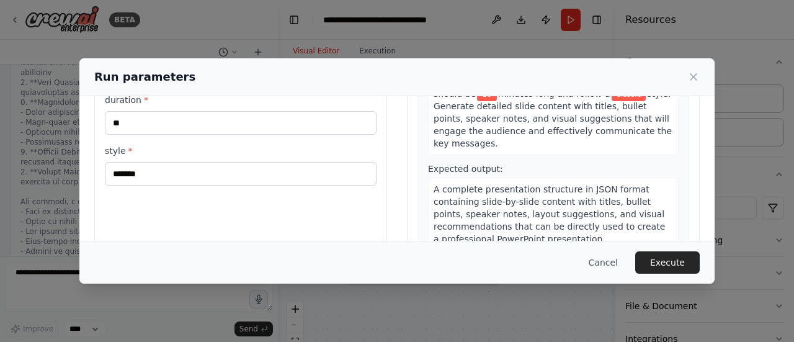
scroll to position [146, 0]
click at [666, 268] on button "Execute" at bounding box center [667, 262] width 64 height 22
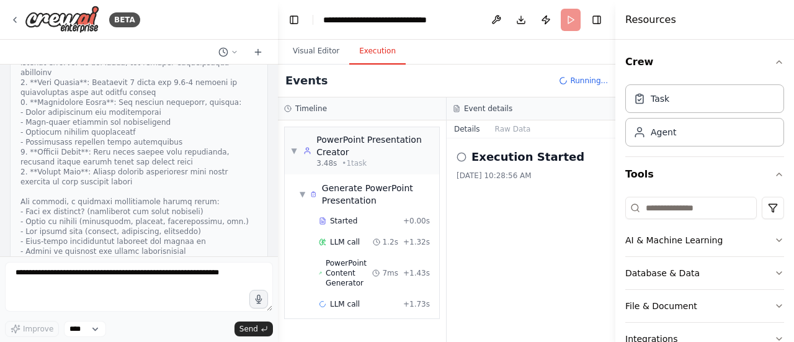
click at [356, 47] on button "Execution" at bounding box center [377, 51] width 56 height 26
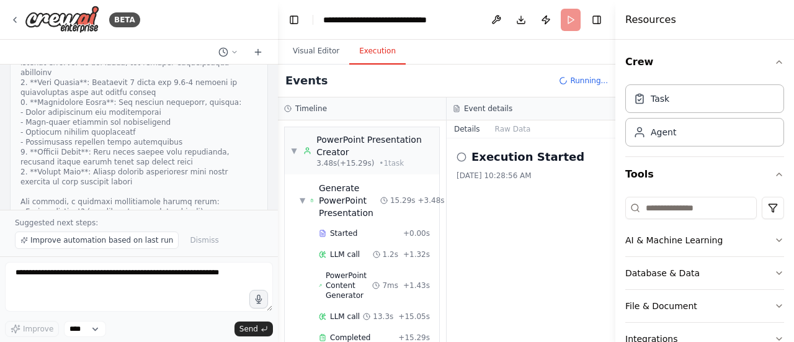
scroll to position [21, 0]
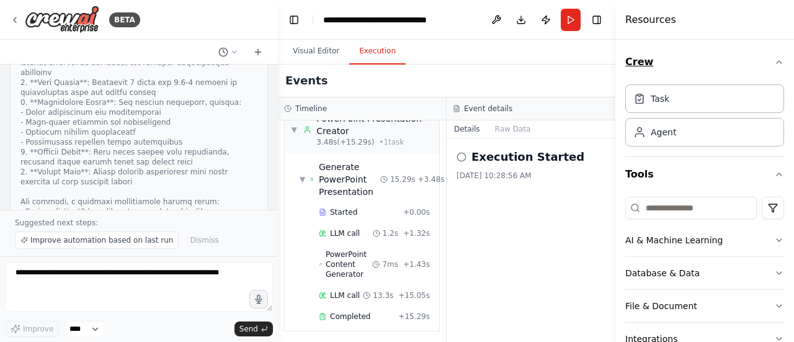
click at [774, 61] on icon "button" at bounding box center [779, 62] width 10 height 10
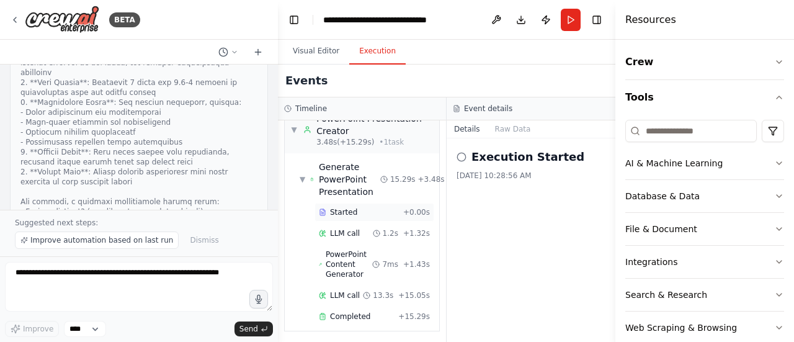
click at [358, 210] on div "Started" at bounding box center [358, 212] width 79 height 10
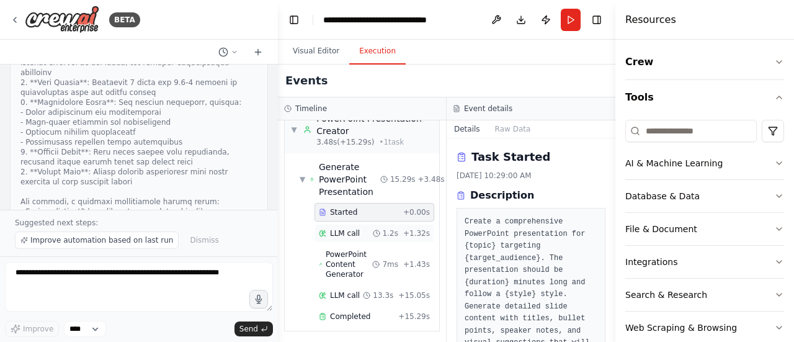
click at [373, 228] on div "1.2s" at bounding box center [385, 233] width 25 height 10
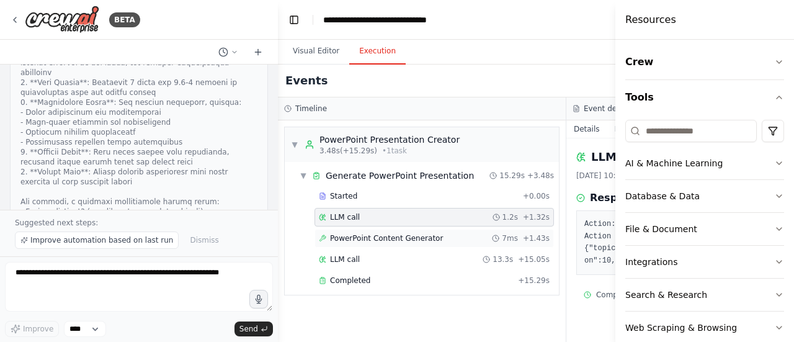
click at [384, 236] on span "PowerPoint Content Generator" at bounding box center [386, 238] width 113 height 10
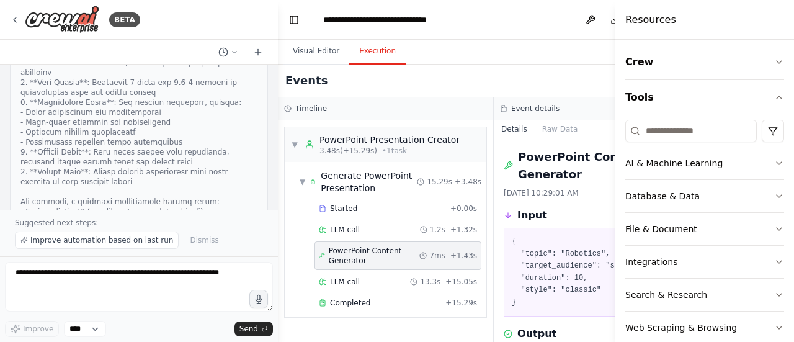
scroll to position [21, 0]
click at [605, 20] on button "Download" at bounding box center [615, 20] width 20 height 22
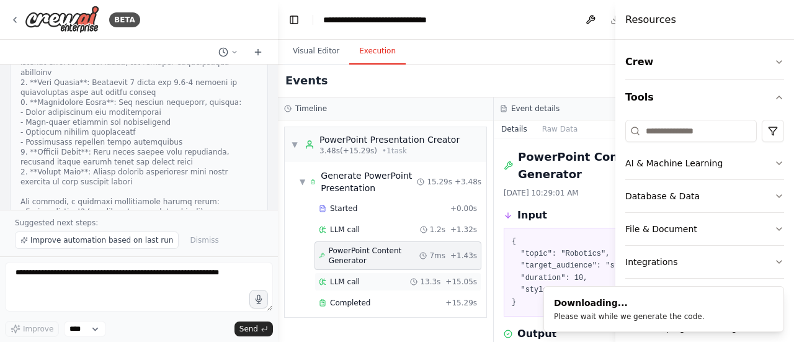
click at [420, 286] on span "13.3s" at bounding box center [430, 282] width 20 height 10
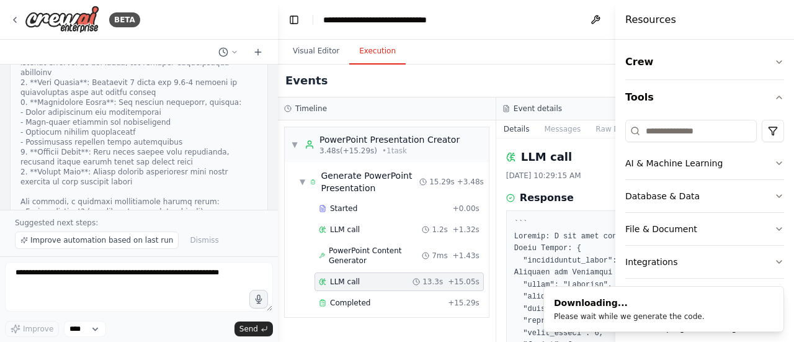
click at [401, 314] on div "Started + 0.00s LLM call 1.2s + 1.32s PowerPoint Content Generator 7ms + 1.43s …" at bounding box center [391, 256] width 194 height 115
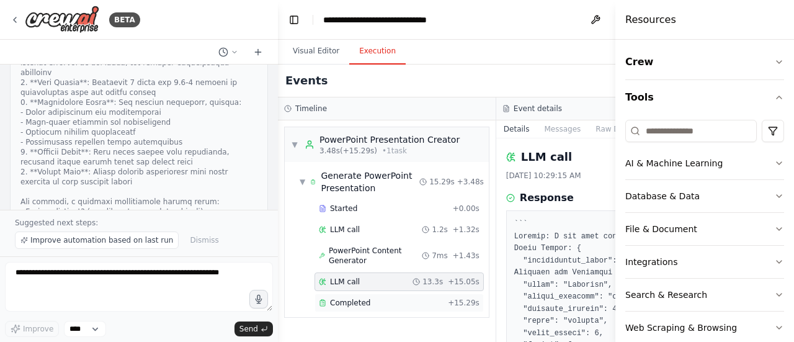
click at [394, 308] on div "Completed" at bounding box center [381, 303] width 124 height 10
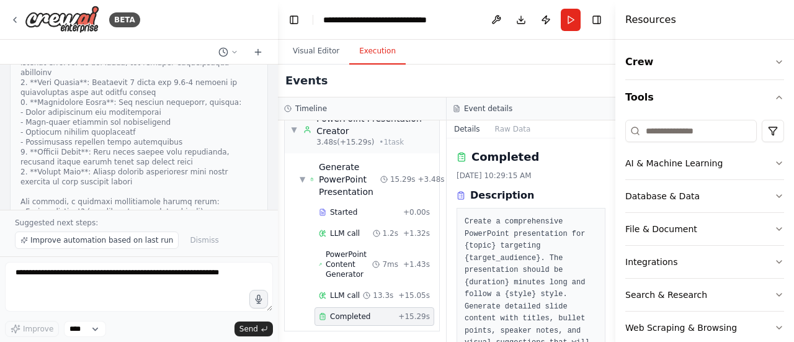
click at [470, 2] on header "**********" at bounding box center [446, 20] width 337 height 40
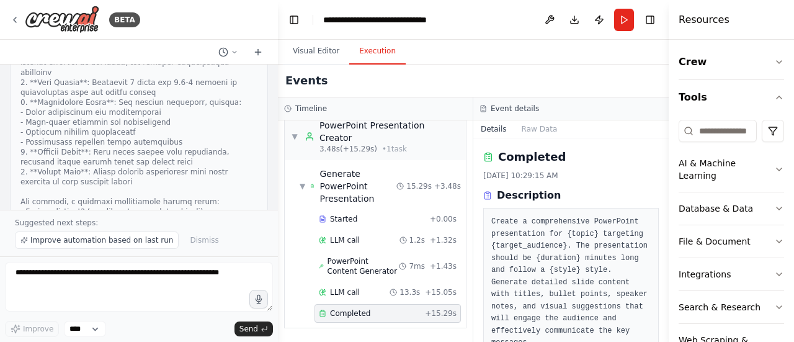
scroll to position [0, 0]
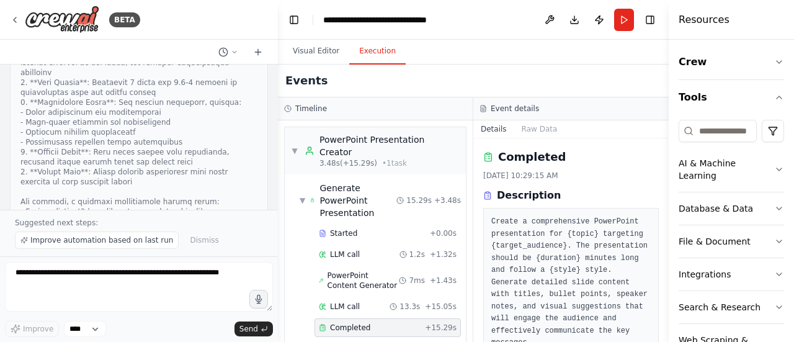
drag, startPoint x: 618, startPoint y: 33, endPoint x: 793, endPoint y: 37, distance: 175.5
click at [793, 37] on div "Resources Crew Tools AI & Machine Learning Database & Data File & Document Inte…" at bounding box center [730, 171] width 125 height 342
click at [415, 301] on span "13.3s" at bounding box center [409, 306] width 20 height 10
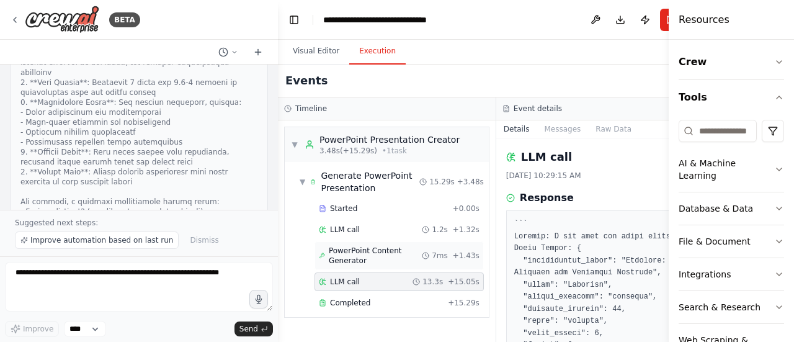
click at [397, 246] on span "PowerPoint Content Generator" at bounding box center [375, 256] width 93 height 20
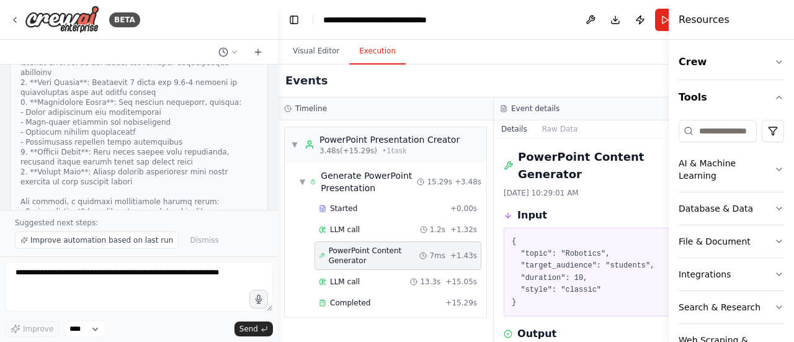
drag, startPoint x: 663, startPoint y: 156, endPoint x: 665, endPoint y: 173, distance: 17.5
click at [665, 173] on button "Toggle Sidebar" at bounding box center [668, 171] width 10 height 342
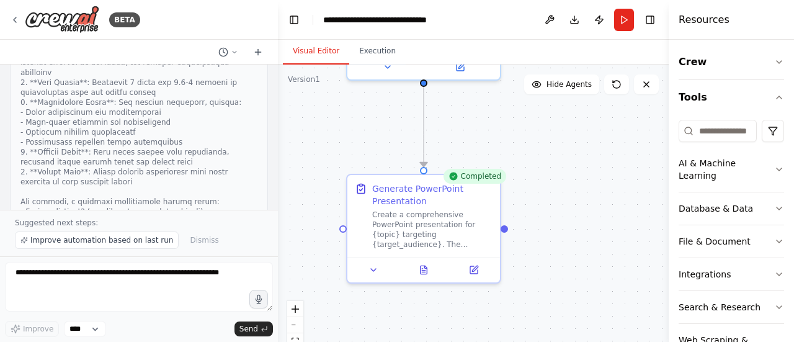
click at [306, 56] on button "Visual Editor" at bounding box center [316, 51] width 66 height 26
click at [463, 220] on div "Create a comprehensive PowerPoint presentation for {topic} targeting {target_au…" at bounding box center [432, 227] width 120 height 40
click at [476, 272] on button at bounding box center [473, 267] width 43 height 15
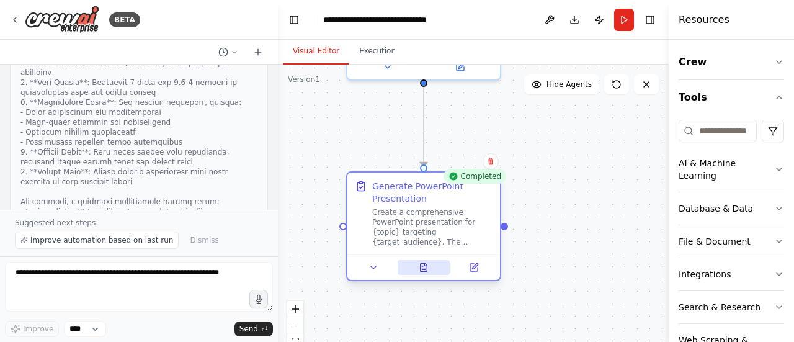
click at [428, 271] on button at bounding box center [423, 267] width 53 height 15
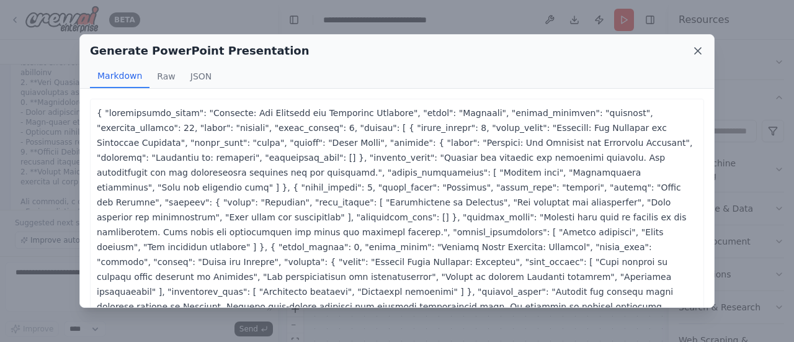
click at [696, 48] on icon at bounding box center [697, 51] width 12 height 12
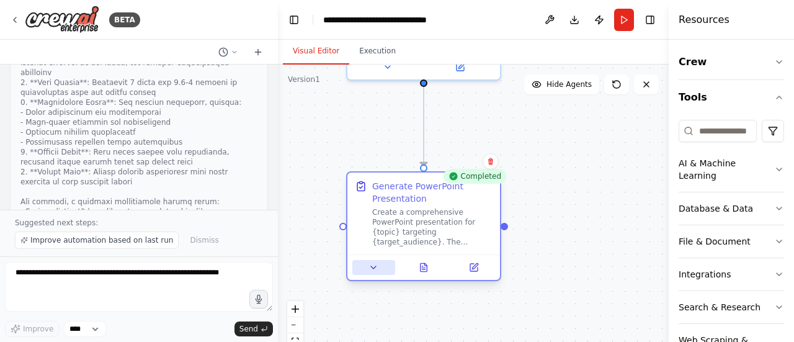
click at [371, 270] on icon at bounding box center [373, 267] width 10 height 10
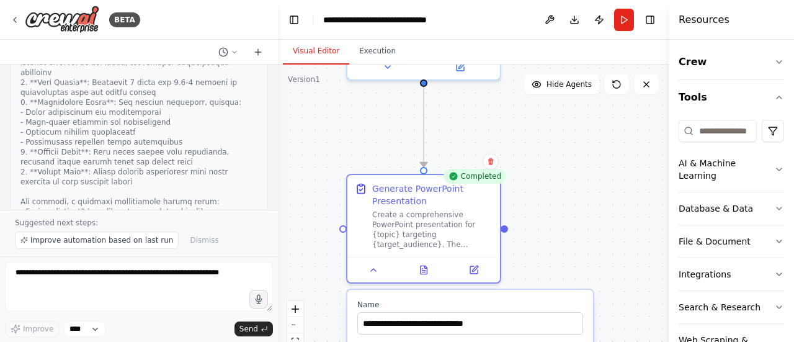
scroll to position [45, 0]
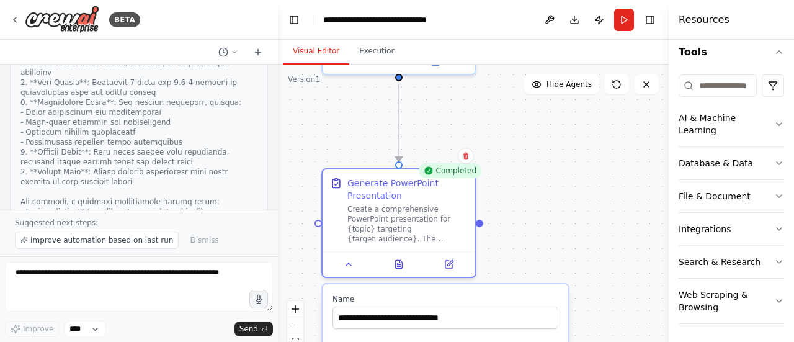
drag, startPoint x: 629, startPoint y: 166, endPoint x: 604, endPoint y: 160, distance: 25.4
click at [604, 160] on div ".deletable-edge-delete-btn { width: 20px; height: 20px; border: 0px solid #ffff…" at bounding box center [473, 219] width 391 height 310
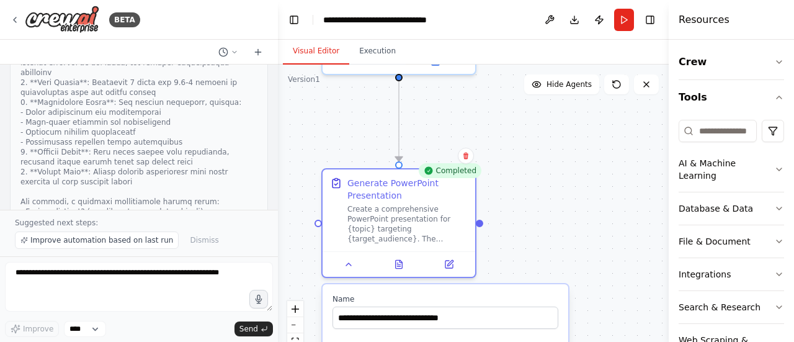
scroll to position [0, 0]
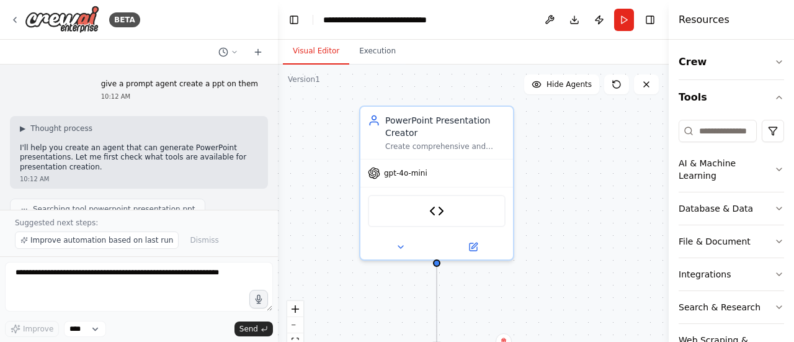
drag, startPoint x: 591, startPoint y: 185, endPoint x: 631, endPoint y: 371, distance: 189.6
click at [631, 341] on html "BETA give a prompt agent create a ppt on them 10:12 AM ▶ Thought process I'll h…" at bounding box center [397, 171] width 794 height 342
click at [410, 167] on span "gpt-4o-mini" at bounding box center [407, 171] width 43 height 10
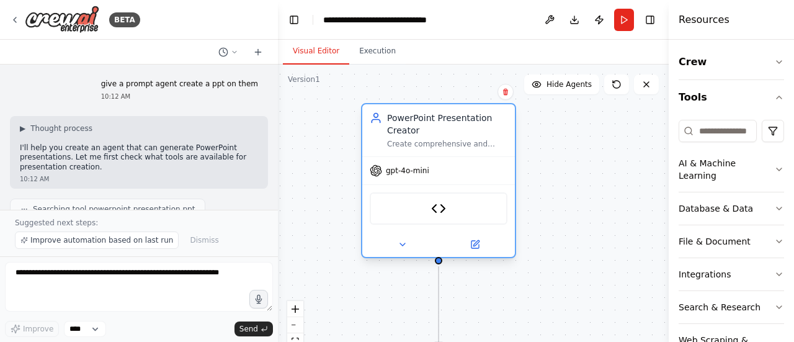
click at [411, 167] on span "gpt-4o-mini" at bounding box center [407, 171] width 43 height 10
click at [432, 205] on img at bounding box center [438, 208] width 15 height 15
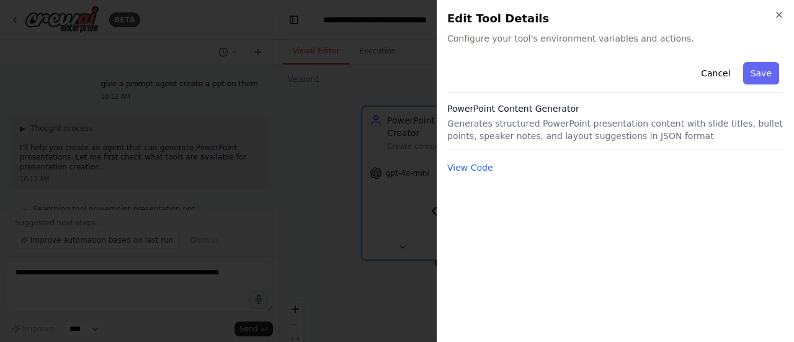
click at [464, 161] on div "View Code" at bounding box center [615, 167] width 337 height 15
click at [473, 168] on button "View Code" at bounding box center [470, 167] width 46 height 12
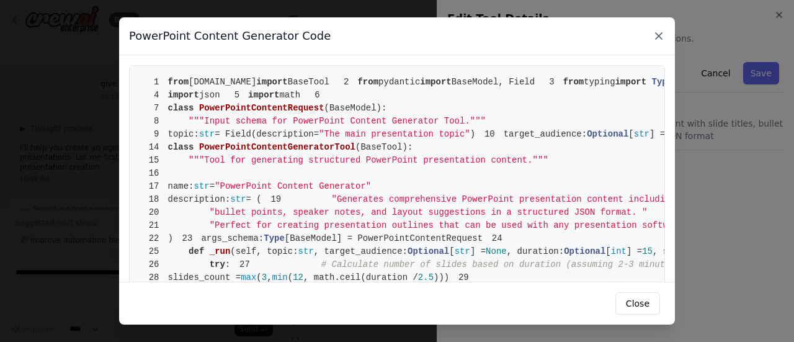
click at [658, 32] on icon at bounding box center [658, 36] width 12 height 12
